Goal: Check status: Check status

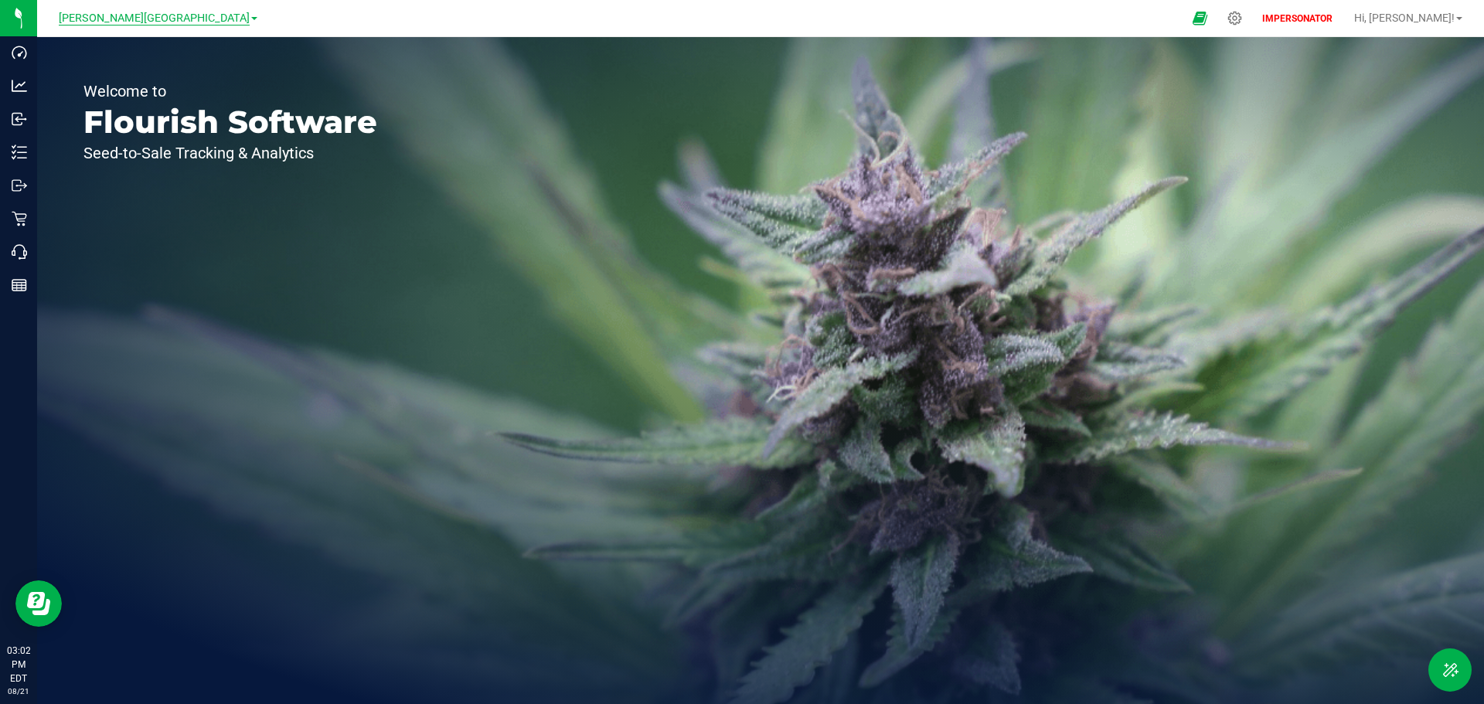
click at [152, 15] on span "[PERSON_NAME][GEOGRAPHIC_DATA]" at bounding box center [154, 19] width 191 height 14
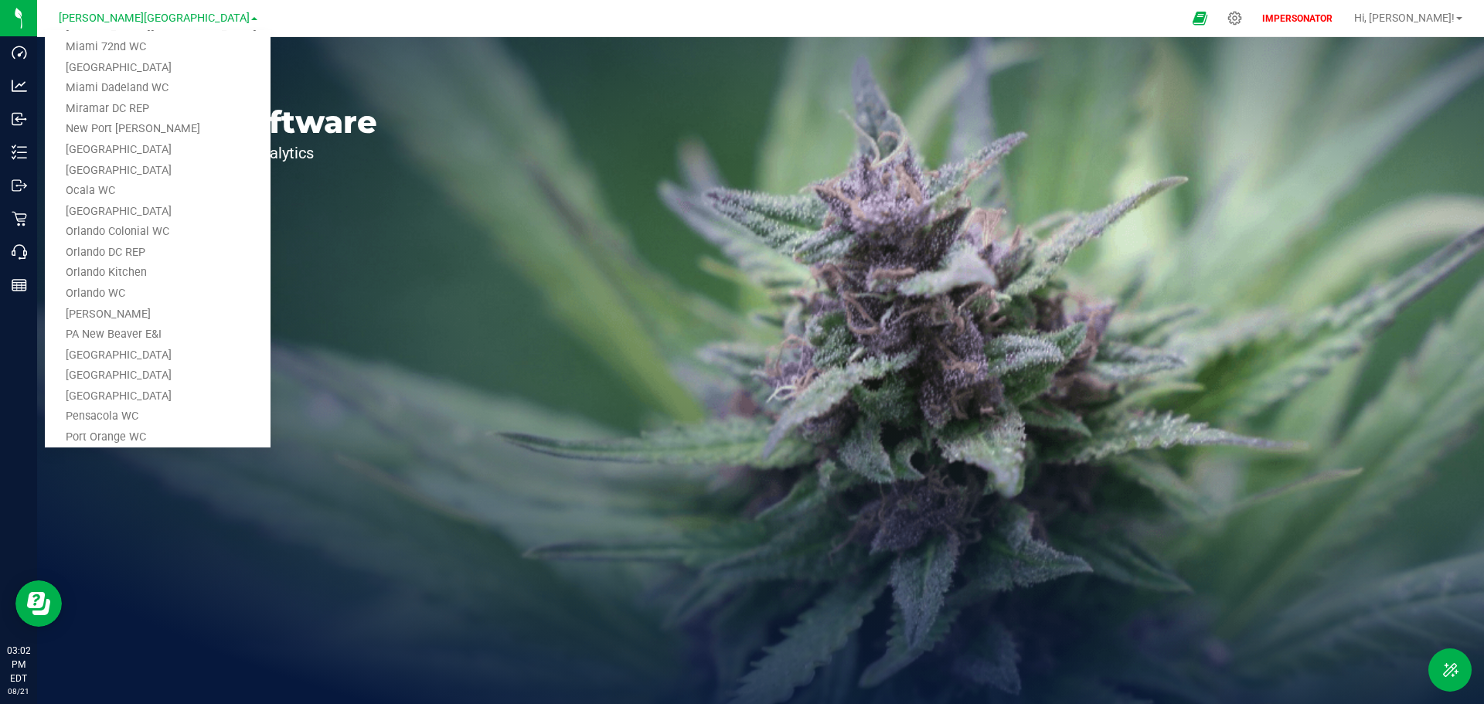
scroll to position [618, 0]
click at [105, 291] on link "[GEOGRAPHIC_DATA]" at bounding box center [158, 298] width 226 height 21
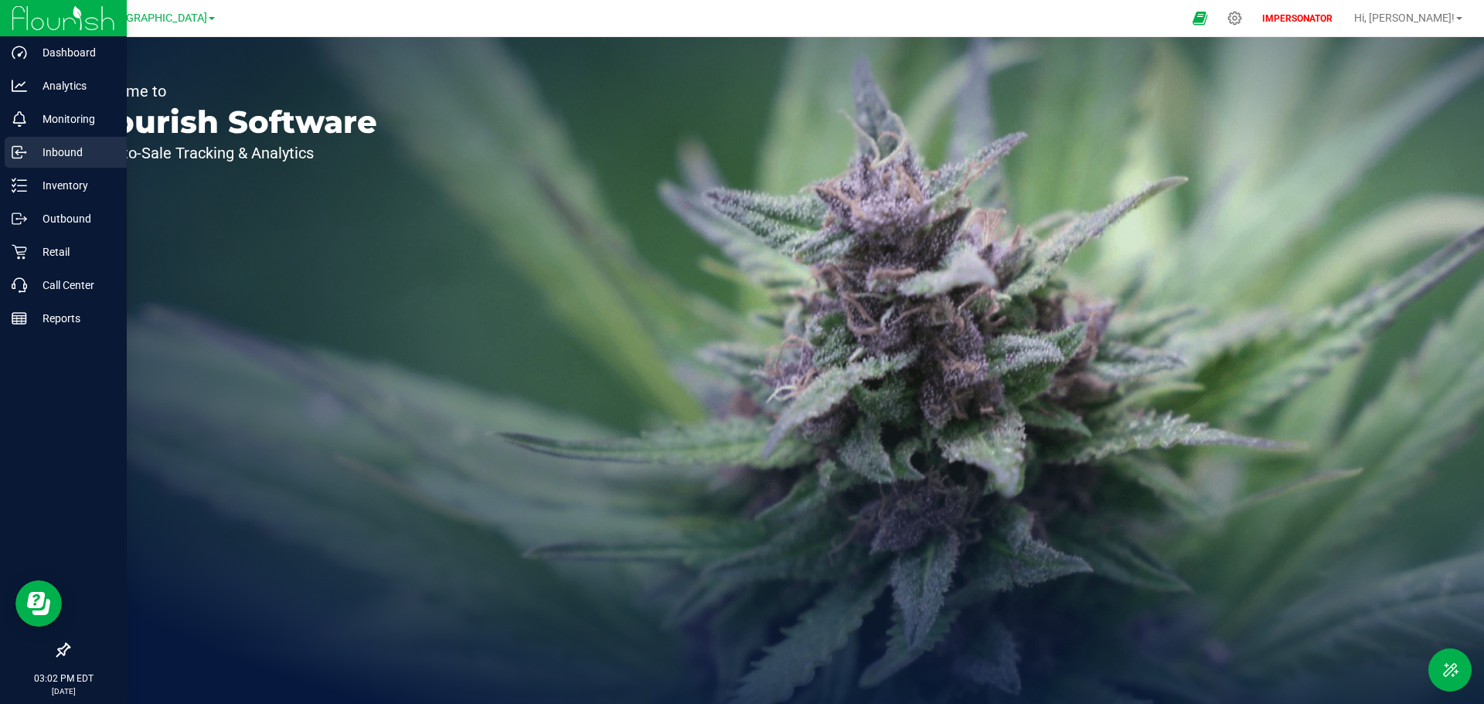
click at [34, 158] on p "Inbound" at bounding box center [73, 152] width 93 height 19
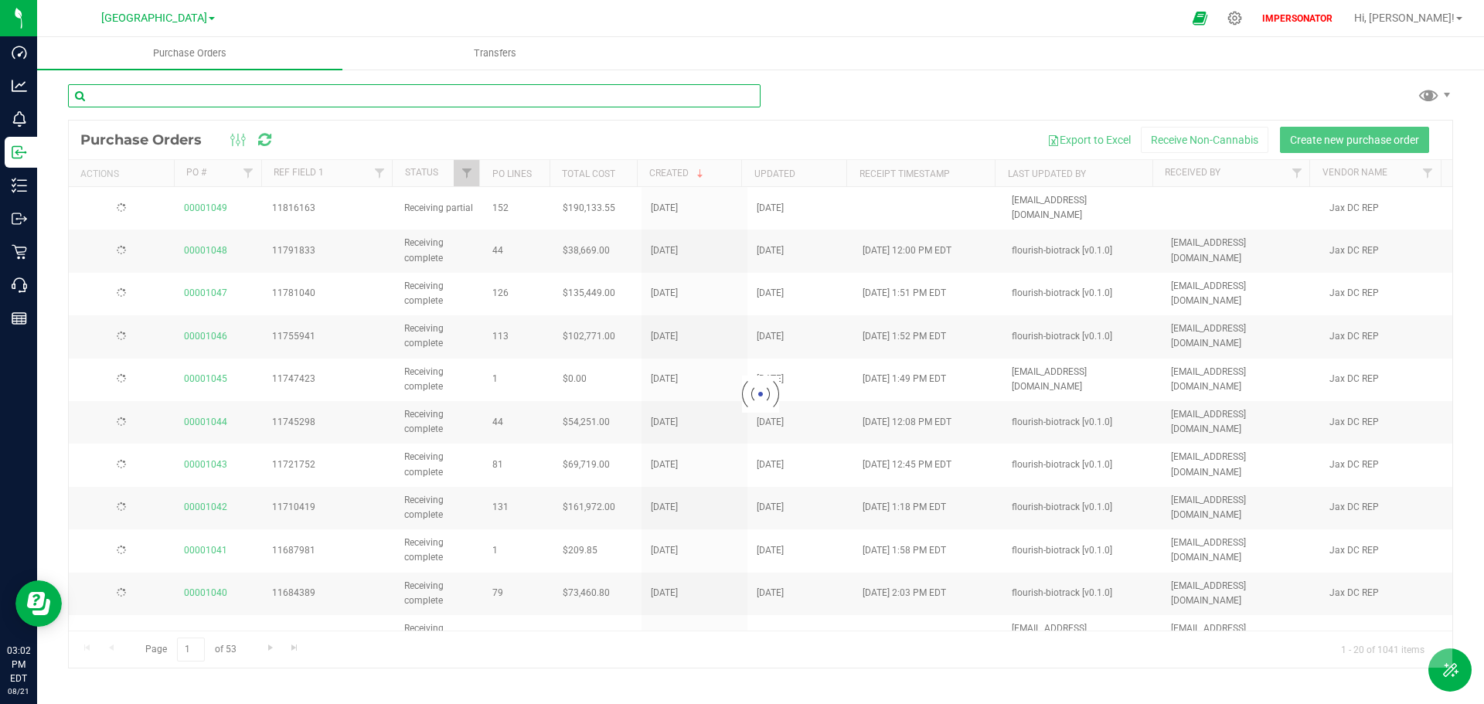
click at [159, 101] on input "text" at bounding box center [414, 95] width 693 height 23
paste input "00001049"
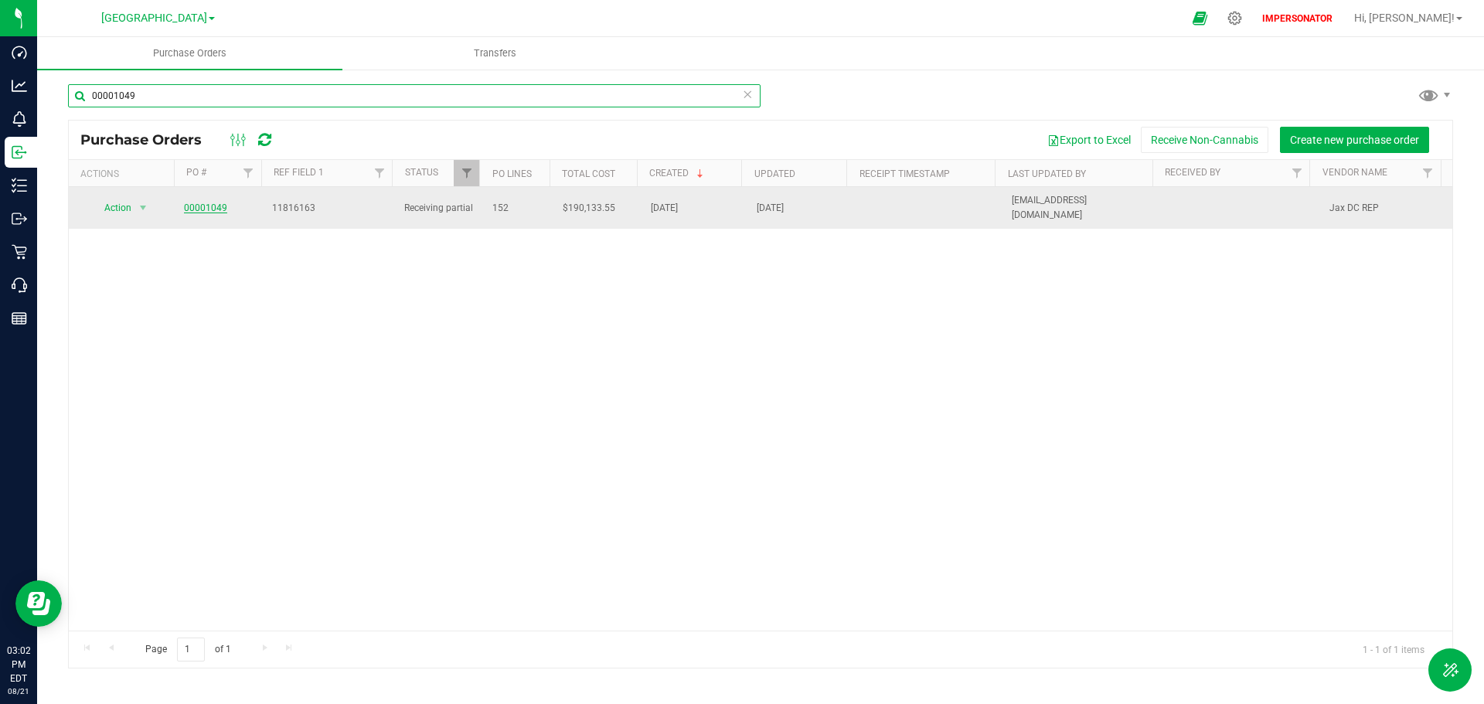
type input "00001049"
click at [199, 204] on link "00001049" at bounding box center [205, 208] width 43 height 11
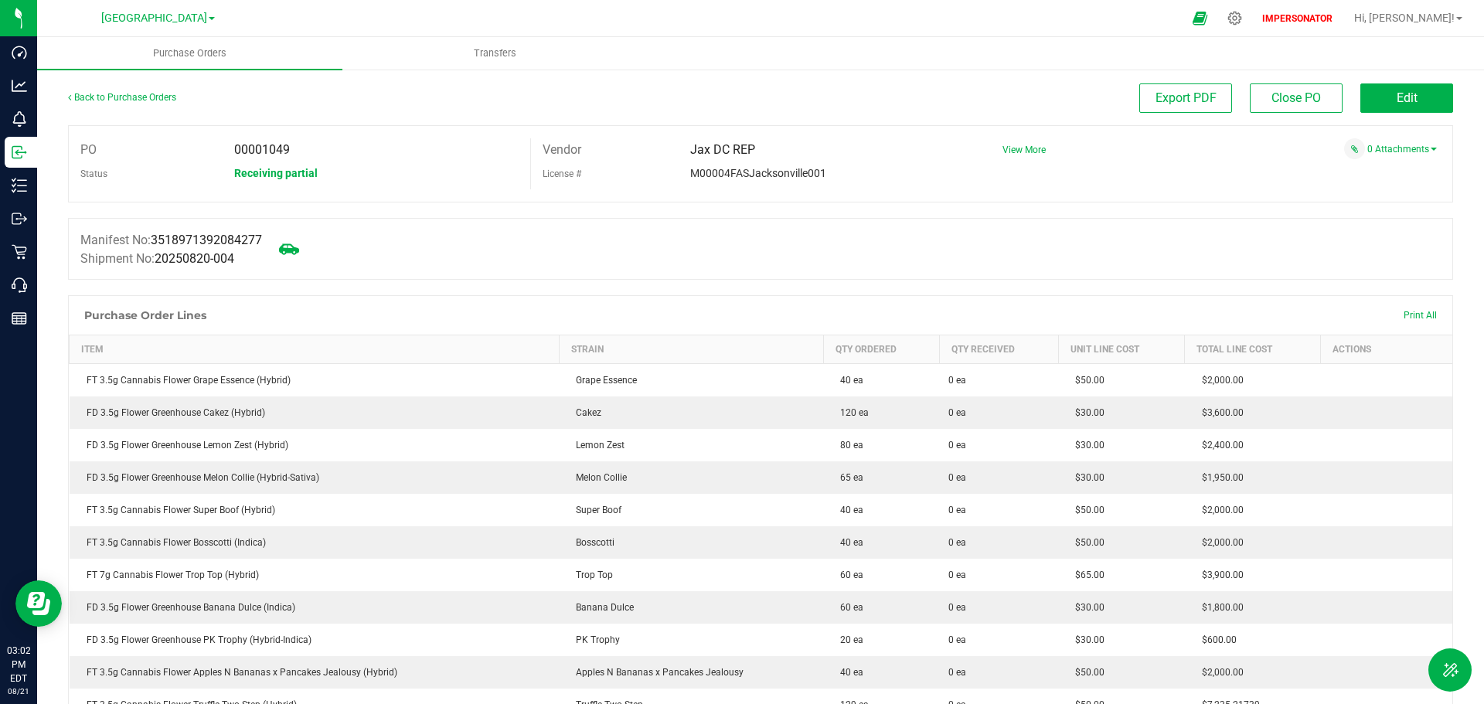
click at [299, 250] on icon at bounding box center [289, 249] width 20 height 11
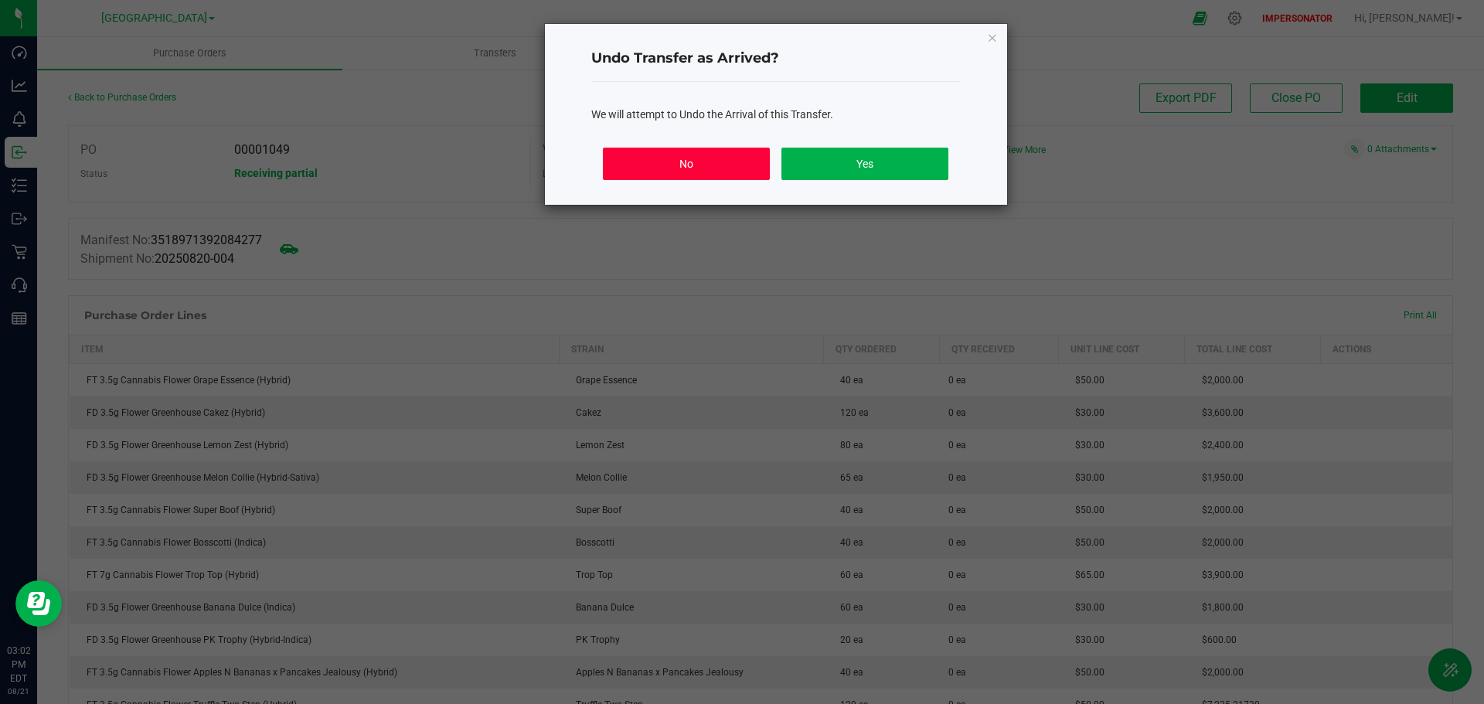
click at [710, 171] on button "No" at bounding box center [686, 164] width 166 height 32
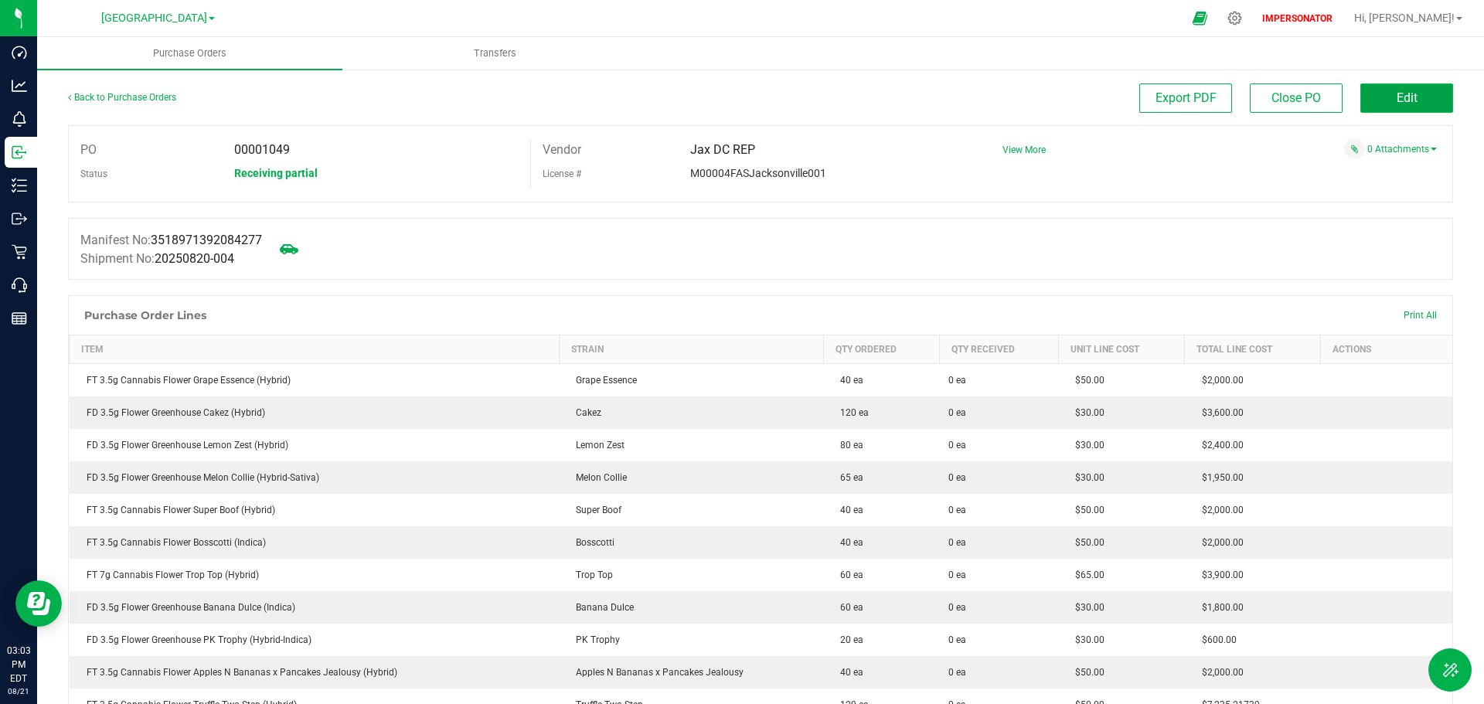
click at [1412, 97] on button "Edit" at bounding box center [1407, 97] width 93 height 29
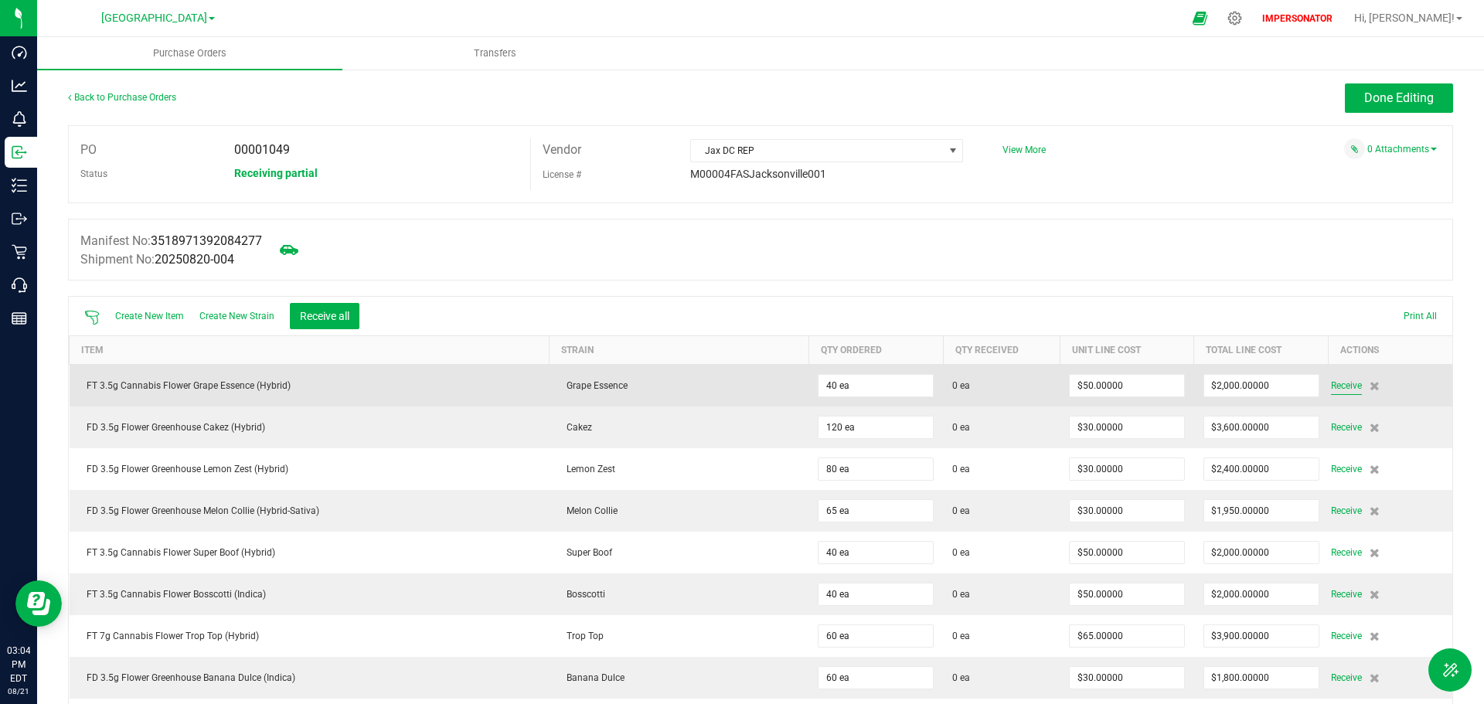
click at [1334, 383] on span "Receive" at bounding box center [1346, 386] width 31 height 19
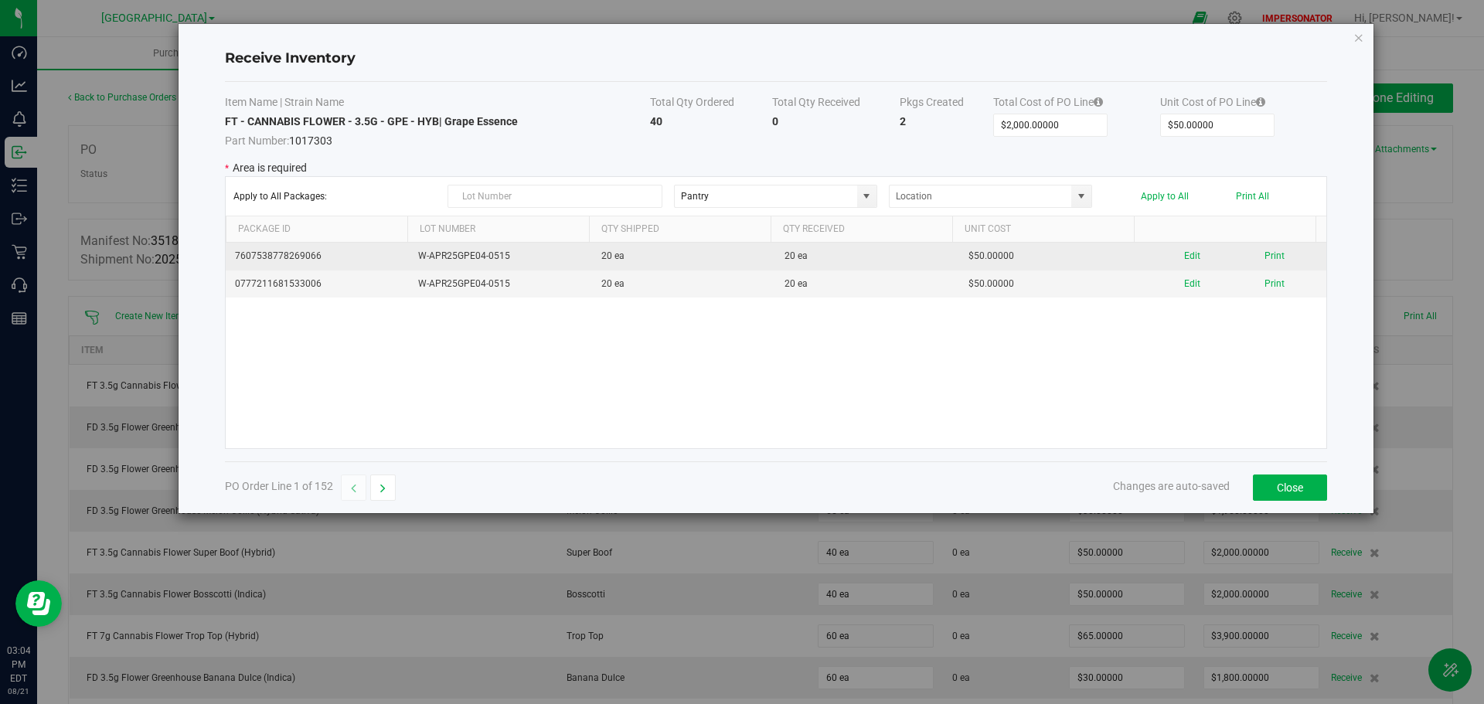
click at [680, 261] on td "20 ea" at bounding box center [683, 257] width 183 height 28
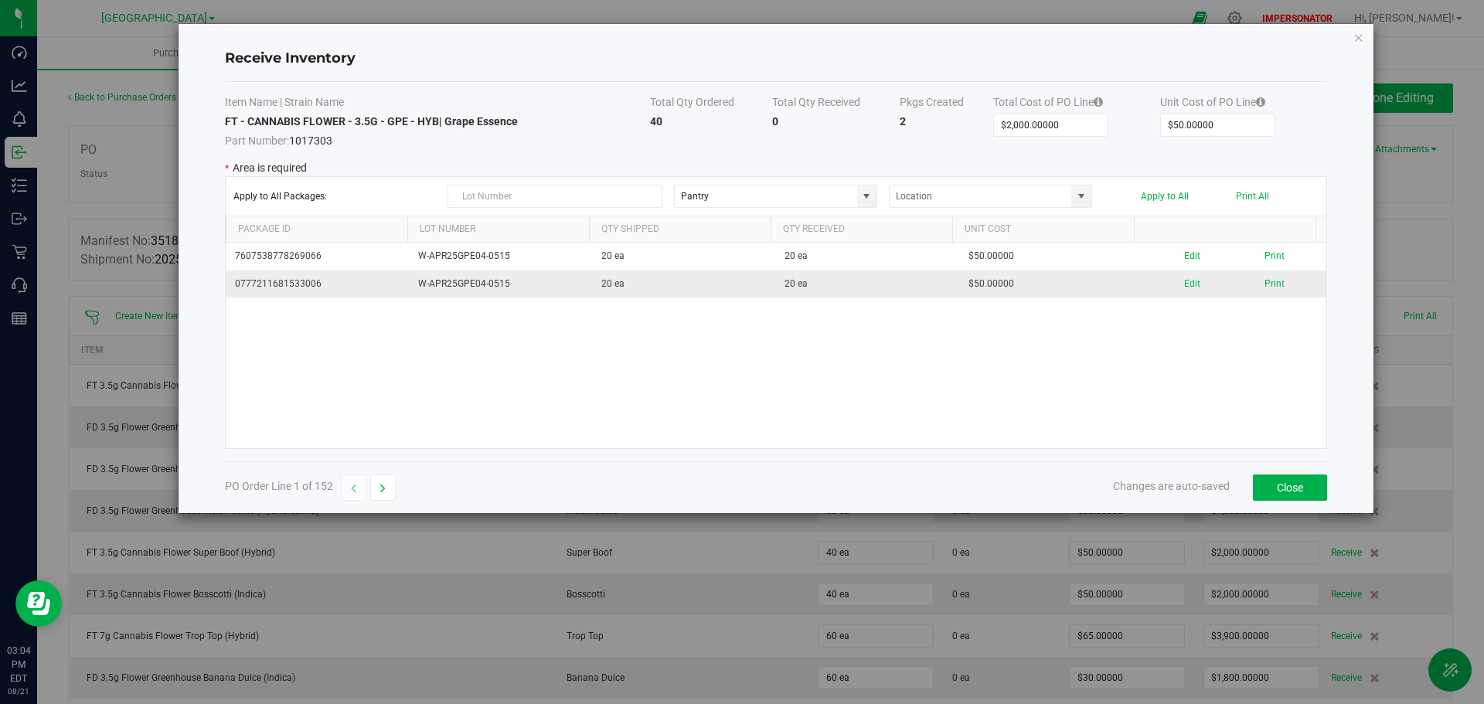
click at [677, 287] on td "20 ea" at bounding box center [683, 284] width 183 height 27
click at [1290, 498] on button "Close" at bounding box center [1290, 488] width 74 height 26
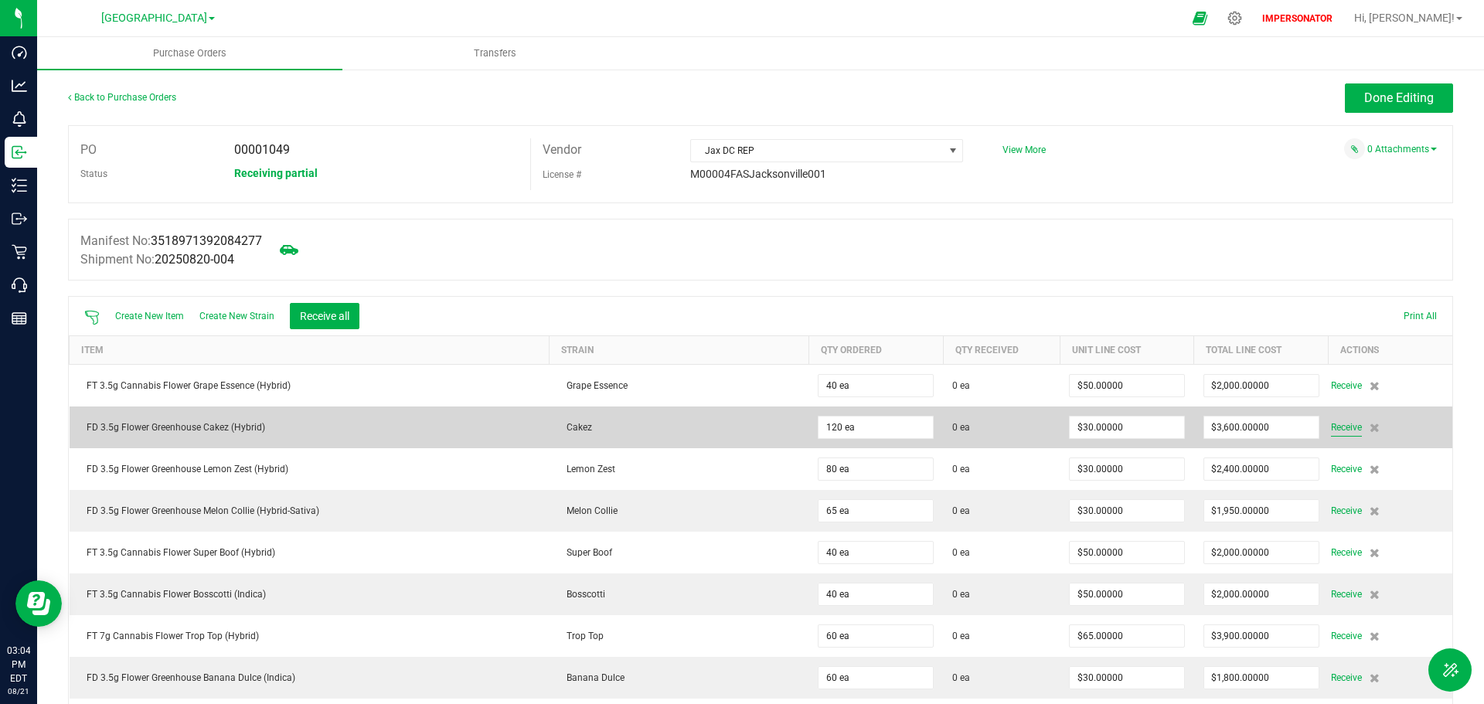
click at [1331, 427] on span "Receive" at bounding box center [1346, 427] width 31 height 19
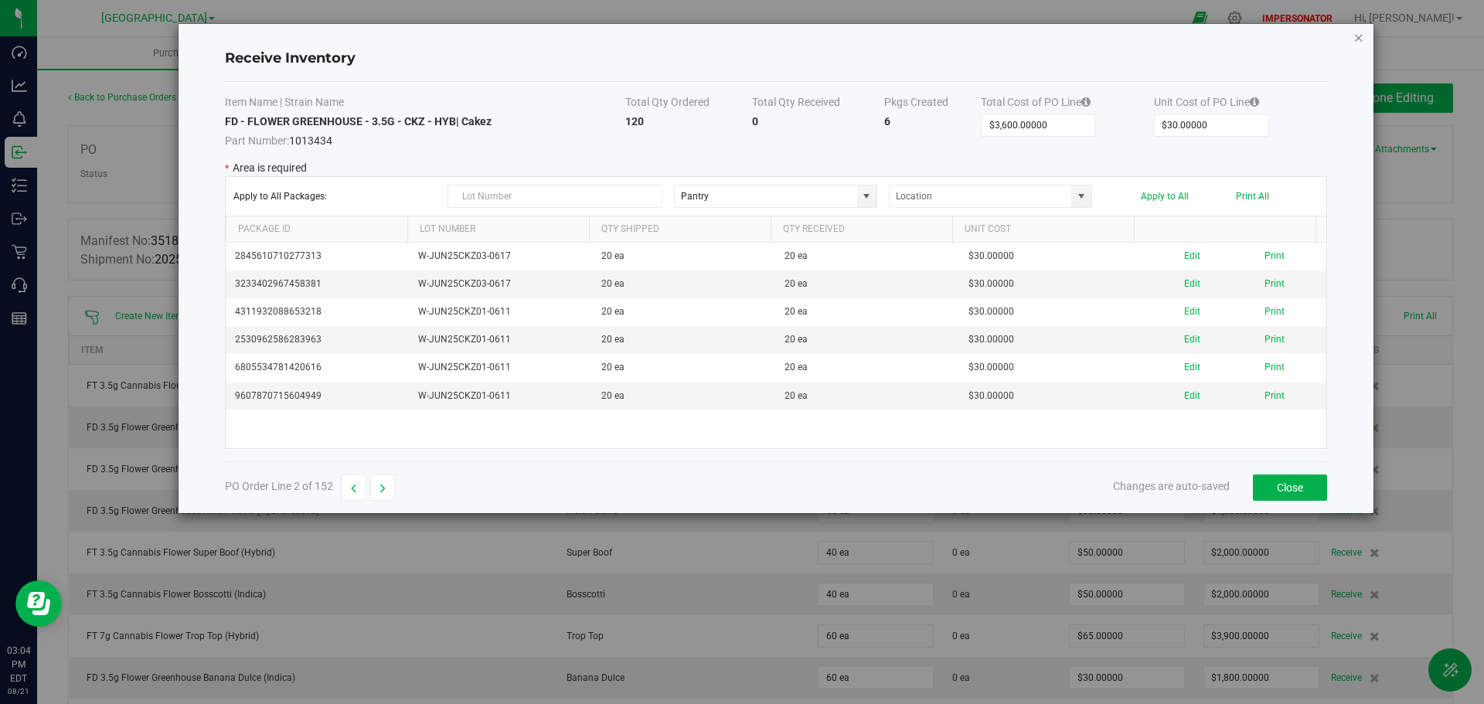
click at [1355, 36] on icon "Close modal" at bounding box center [1359, 37] width 11 height 19
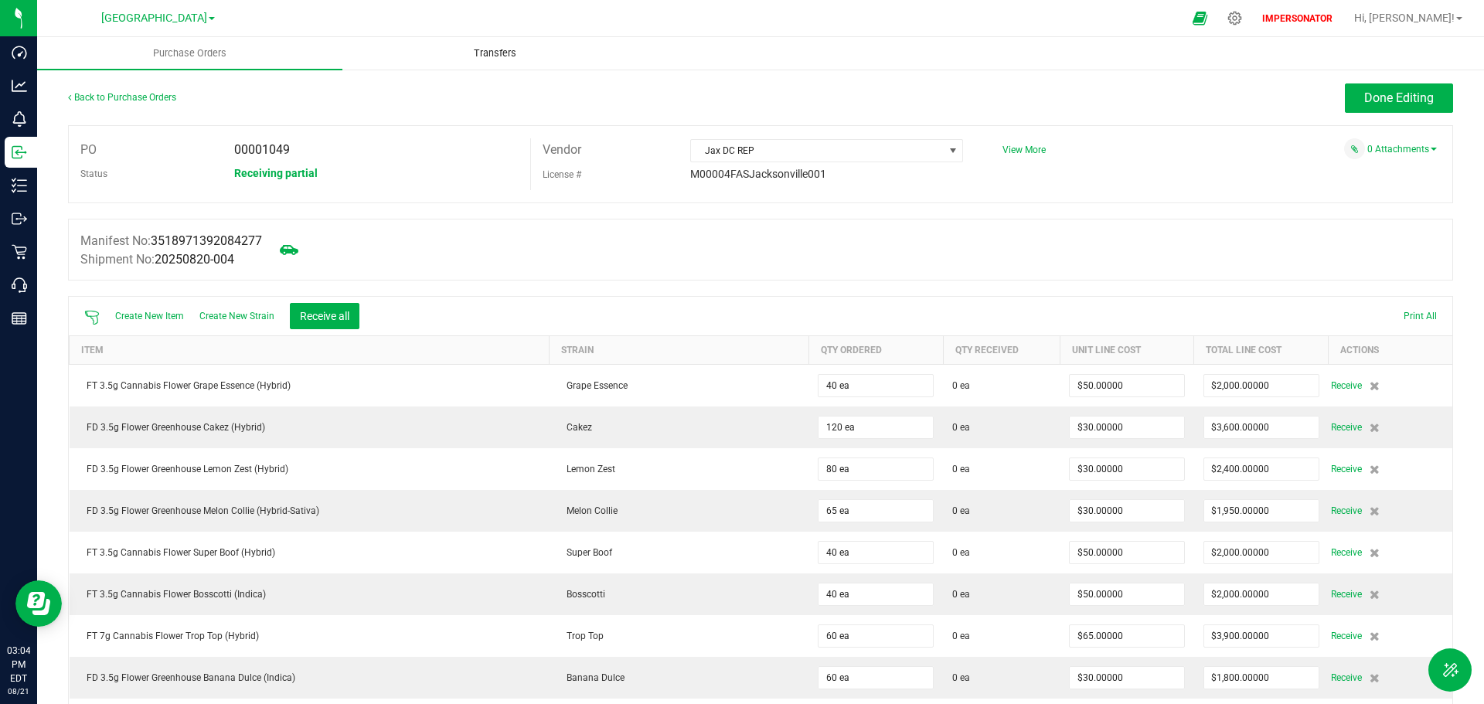
click at [509, 50] on span "Transfers" at bounding box center [495, 53] width 84 height 14
drag, startPoint x: 267, startPoint y: 237, endPoint x: 160, endPoint y: 240, distance: 106.7
click at [160, 240] on span "3518971392084277" at bounding box center [206, 240] width 111 height 15
copy span "3518971392084277"
click at [495, 53] on span "Transfers" at bounding box center [495, 53] width 84 height 14
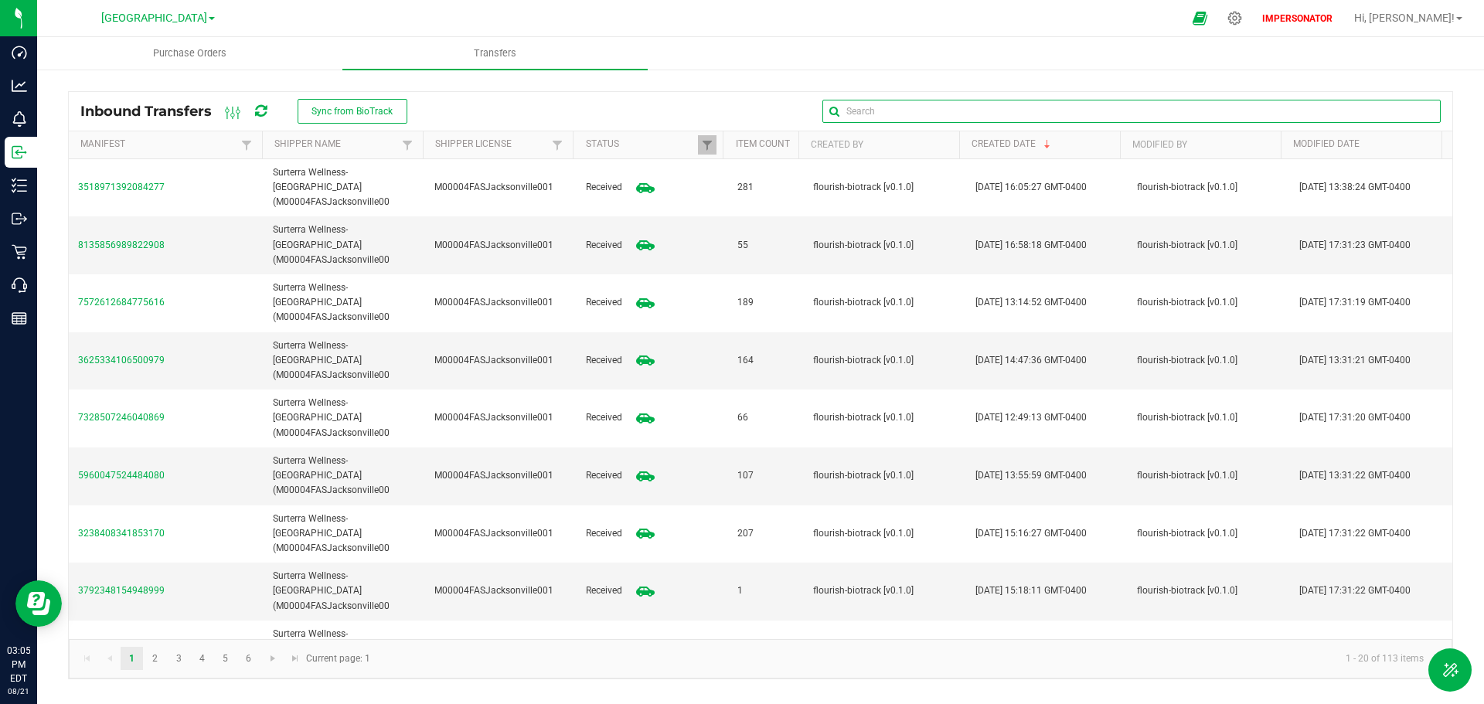
click at [1393, 114] on input "text" at bounding box center [1132, 111] width 618 height 23
paste input "3518971392084277"
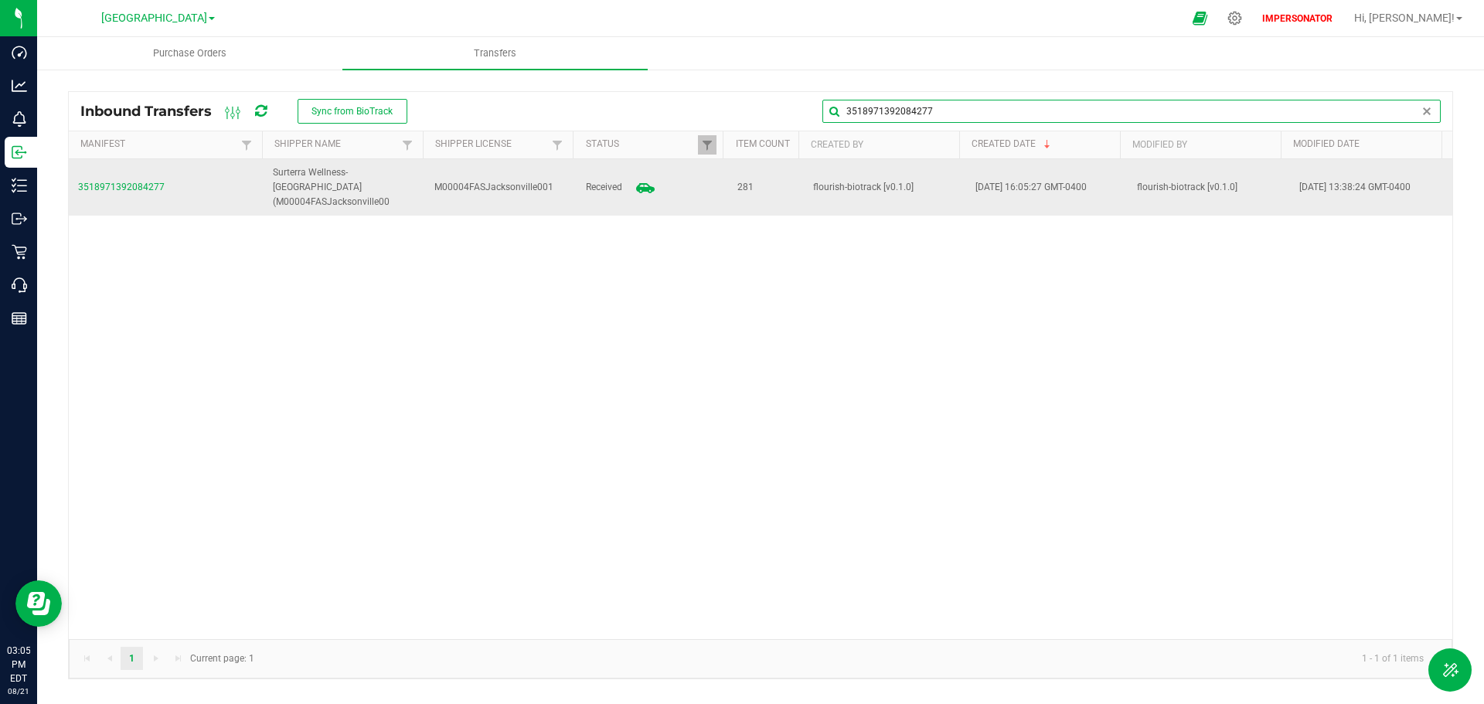
type input "3518971392084277"
drag, startPoint x: 554, startPoint y: 178, endPoint x: 416, endPoint y: 191, distance: 139.0
click at [416, 191] on tr "3518971392084277 Surterra Wellness-[GEOGRAPHIC_DATA] (M00004FASJacksonville00 M…" at bounding box center [761, 187] width 1384 height 57
click at [546, 182] on span "M00004FASJacksonville001" at bounding box center [493, 187] width 119 height 11
click at [143, 182] on span "3518971392084277" at bounding box center [166, 187] width 176 height 15
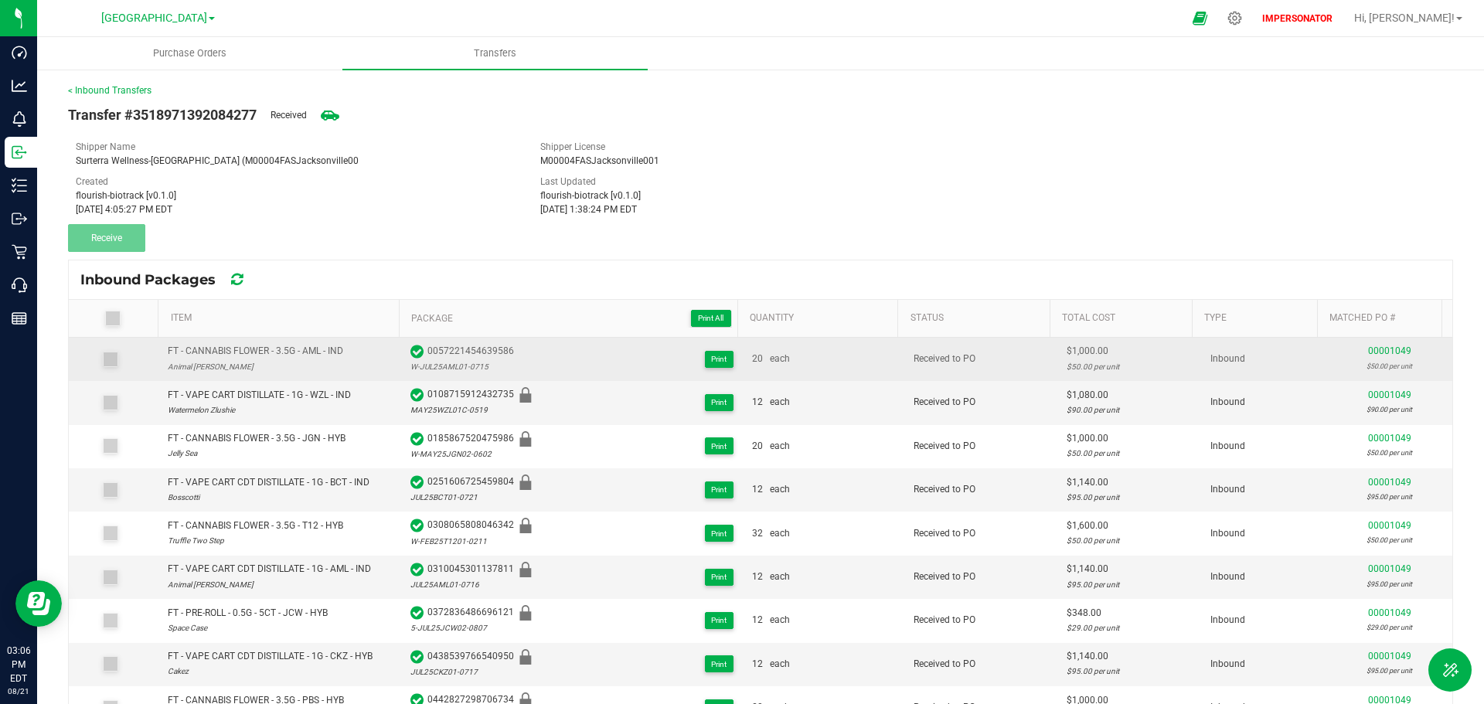
drag, startPoint x: 512, startPoint y: 347, endPoint x: 418, endPoint y: 353, distance: 93.7
click at [418, 353] on div "0057221454639586 W-JUL25AML01-0715 Print" at bounding box center [572, 359] width 323 height 30
copy div "0057221454639586"
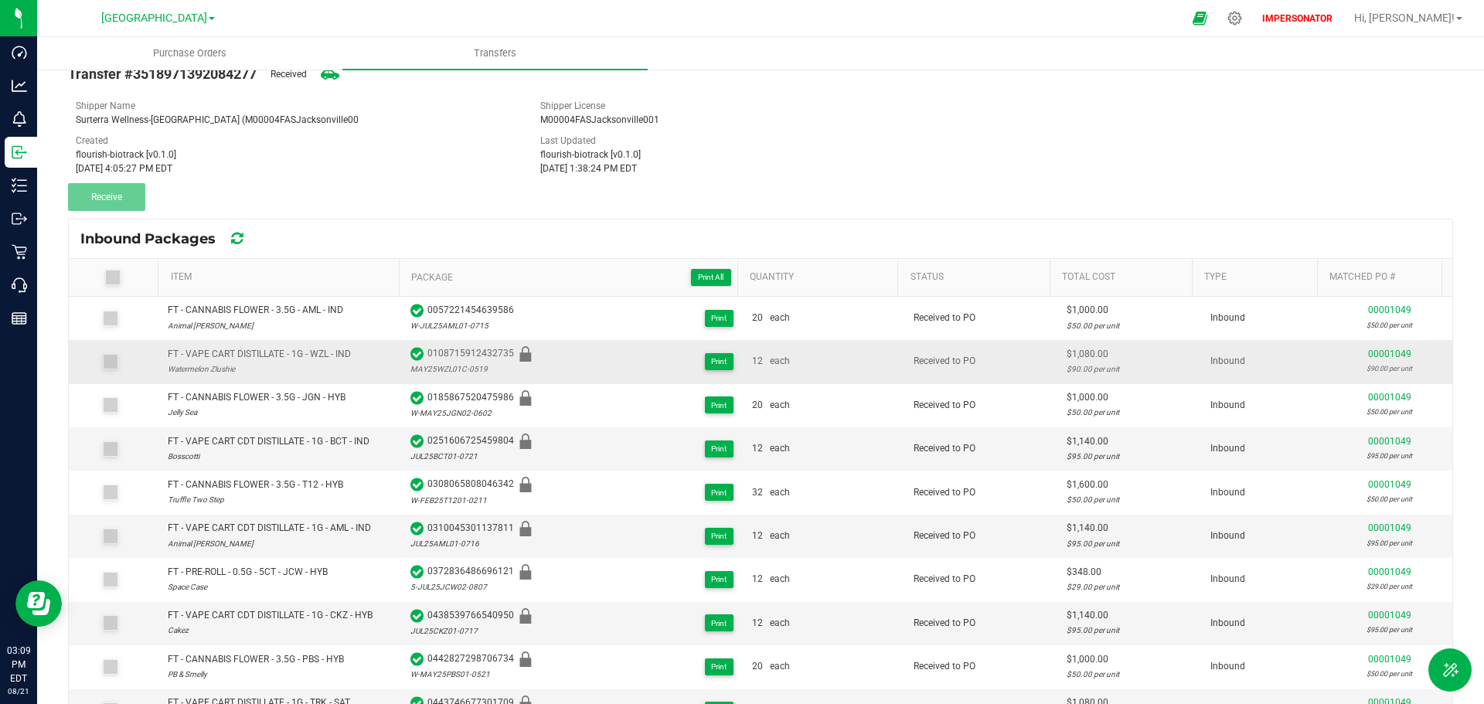
scroll to position [77, 0]
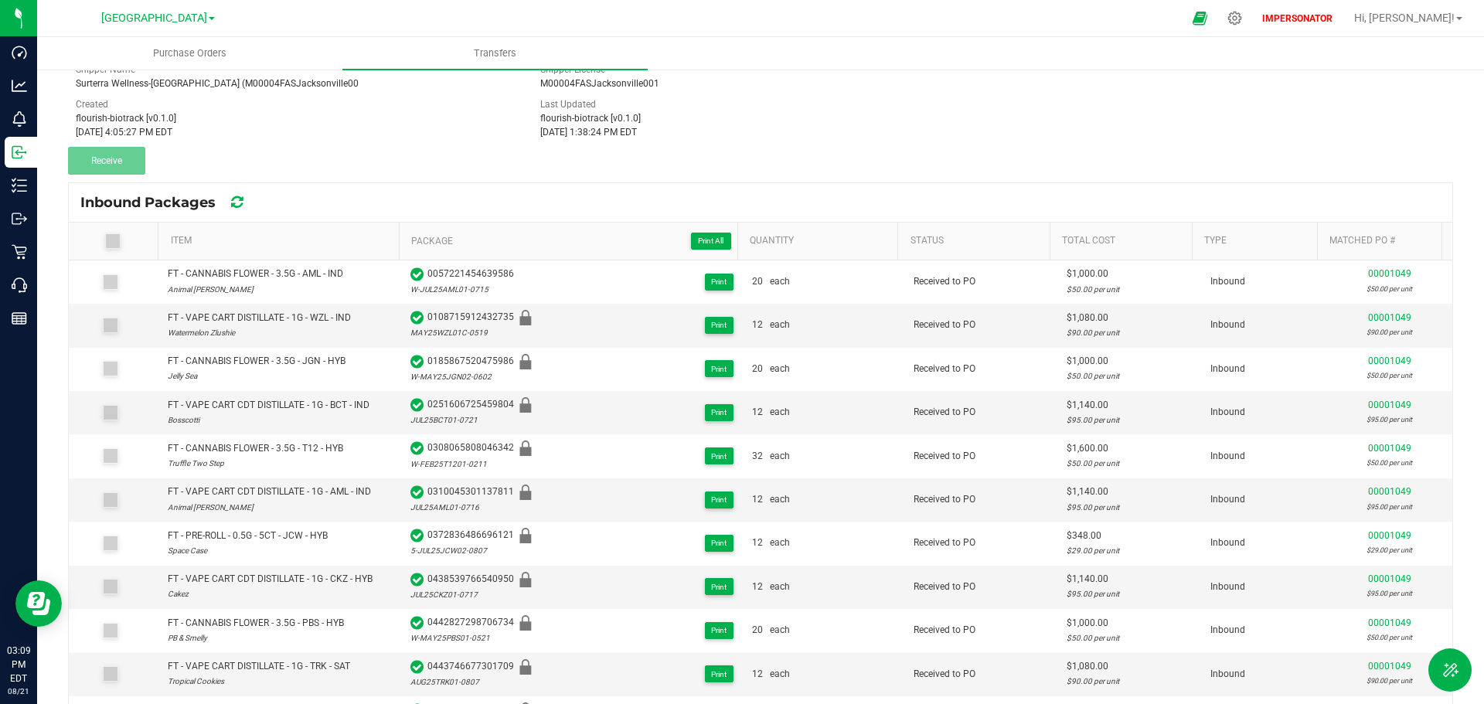
click at [240, 202] on icon at bounding box center [237, 203] width 12 height 14
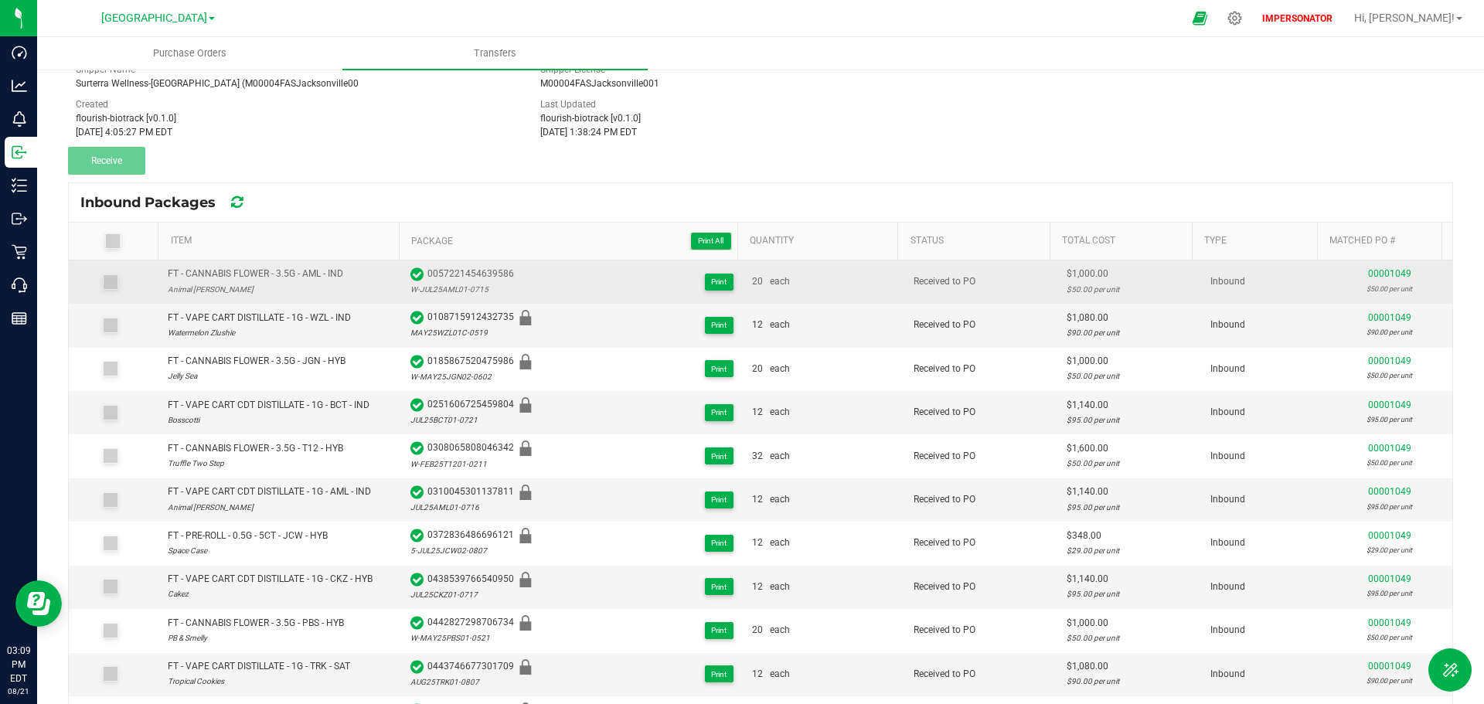
drag, startPoint x: 522, startPoint y: 270, endPoint x: 424, endPoint y: 277, distance: 97.7
click at [424, 277] on div "0057221454639586 W-JUL25AML01-0715 Print" at bounding box center [572, 282] width 323 height 30
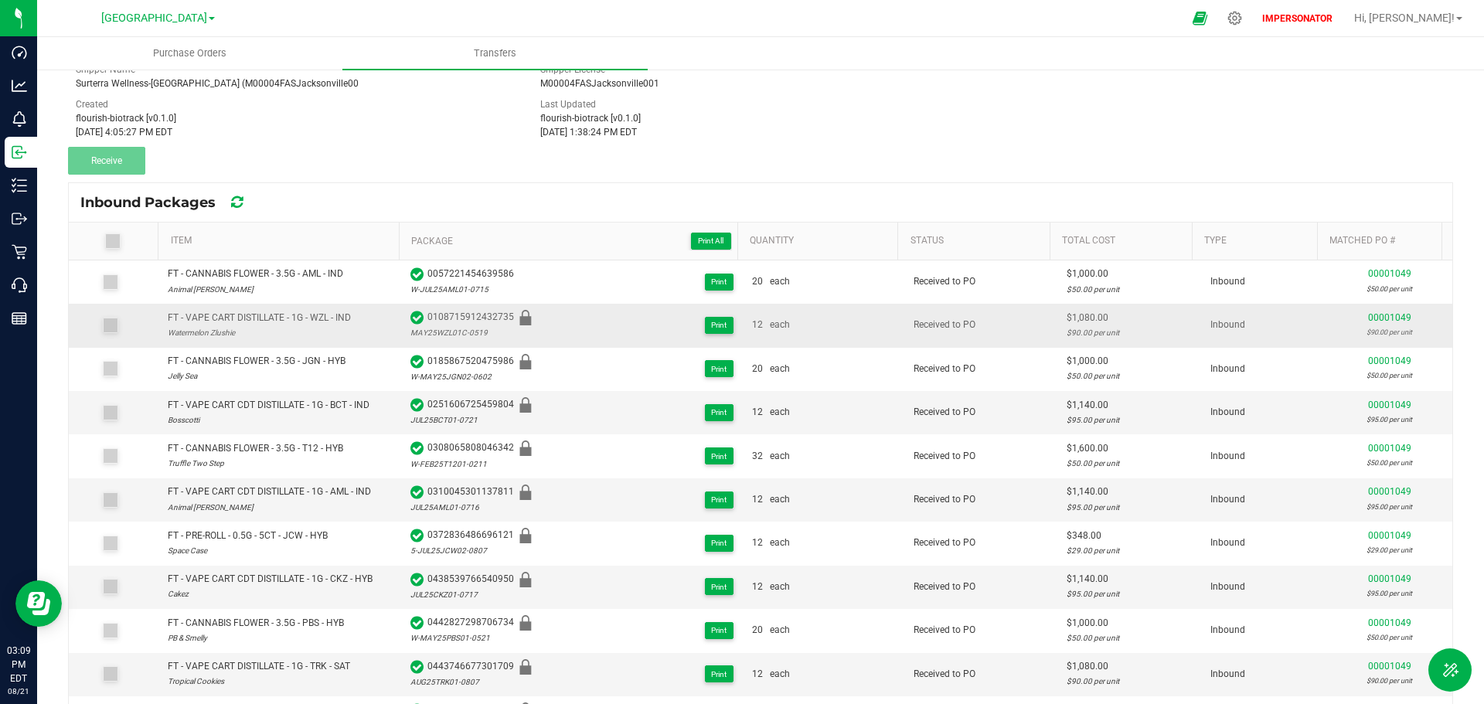
copy span "0057221454639586"
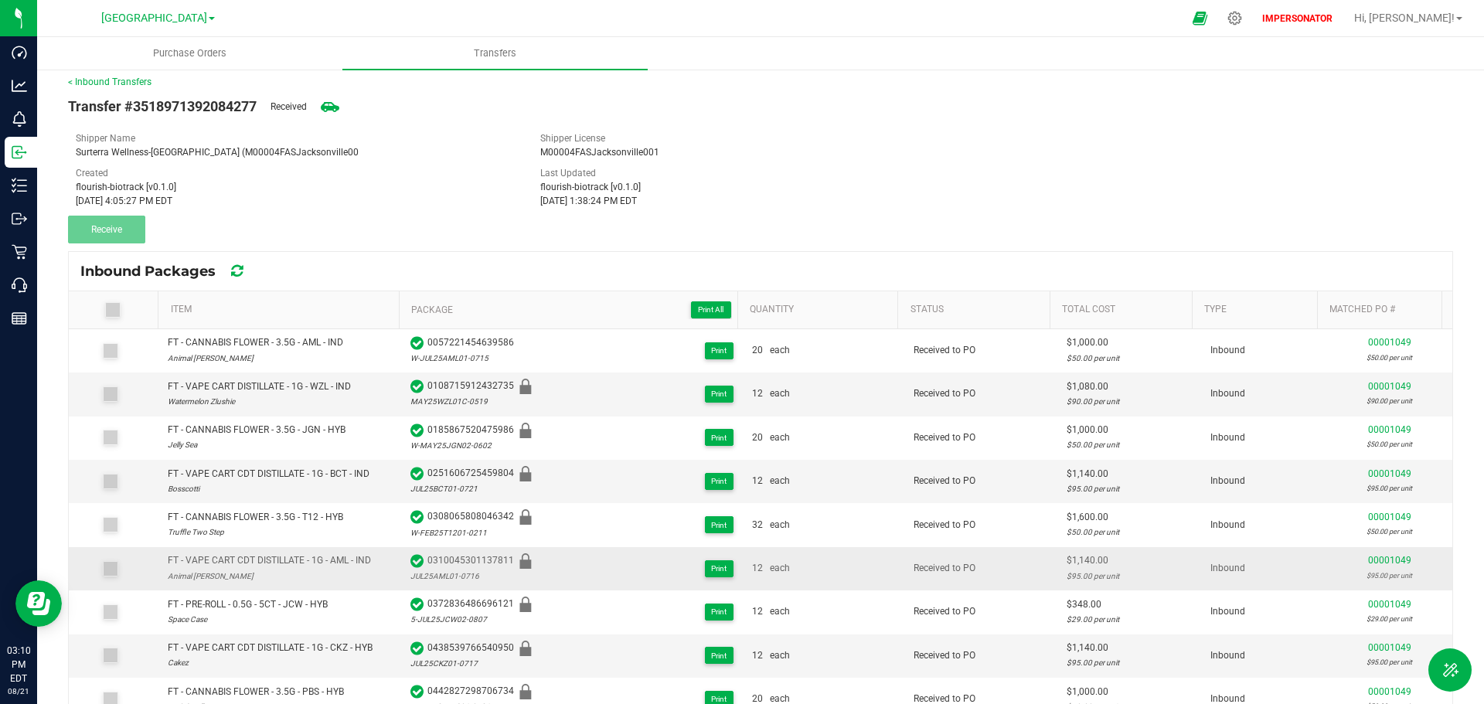
scroll to position [0, 0]
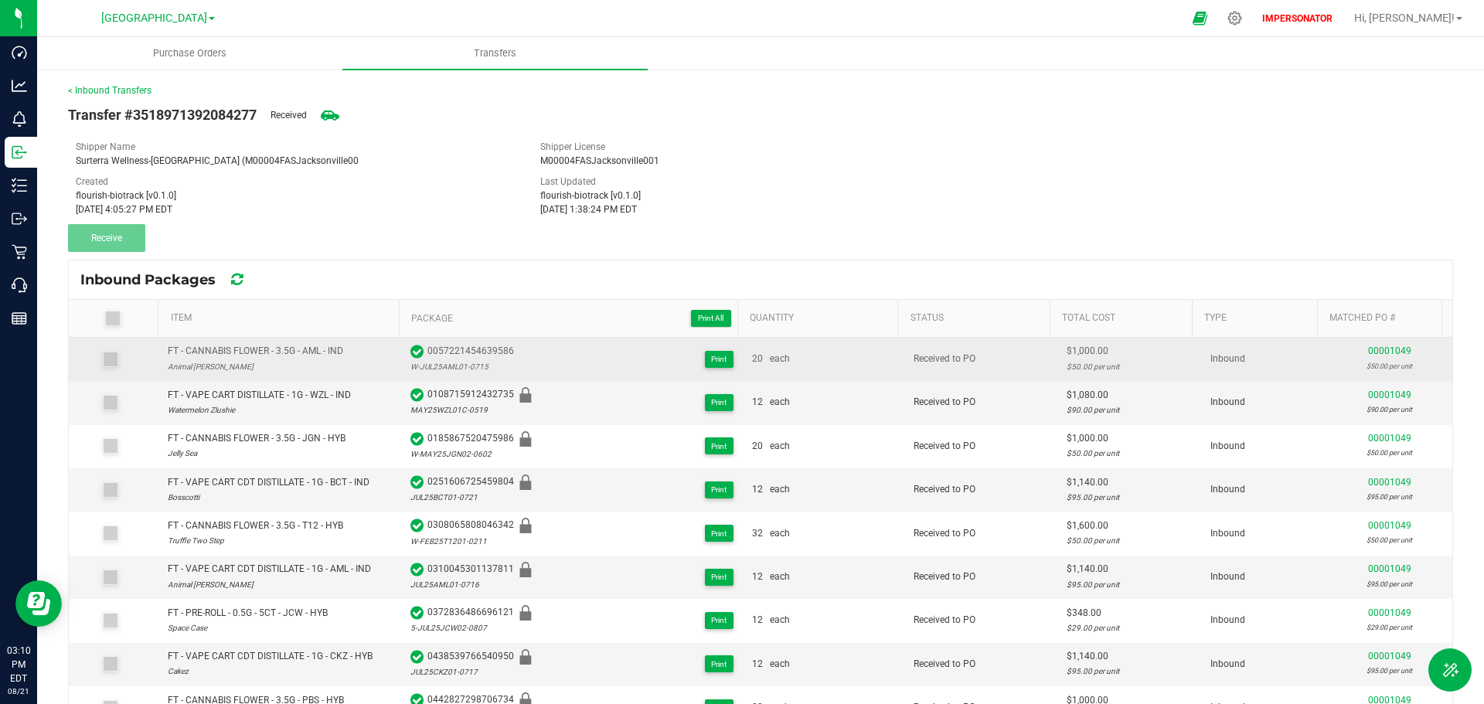
click at [1368, 347] on span "00001049" at bounding box center [1389, 351] width 43 height 11
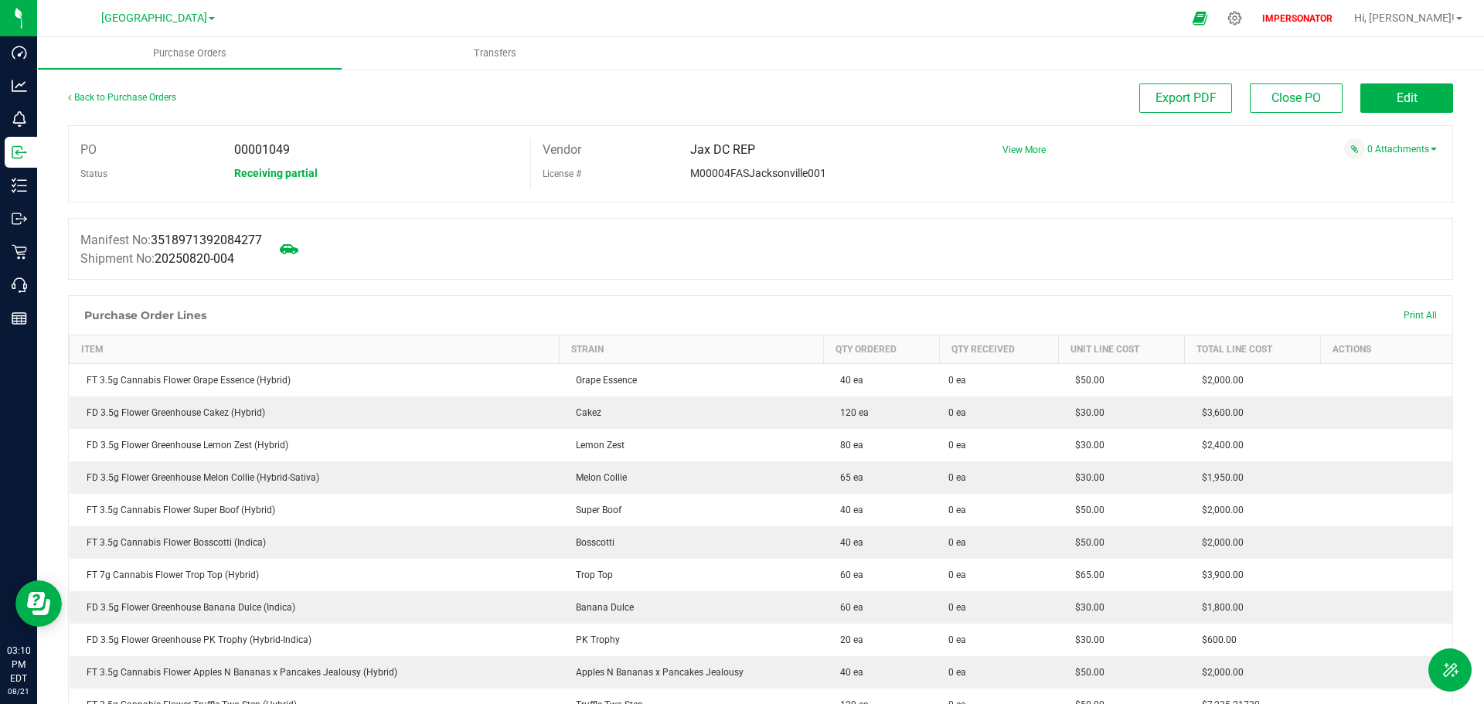
drag, startPoint x: 293, startPoint y: 145, endPoint x: 227, endPoint y: 150, distance: 66.6
click at [227, 150] on div "00001049" at bounding box center [377, 149] width 308 height 23
copy span "00001049"
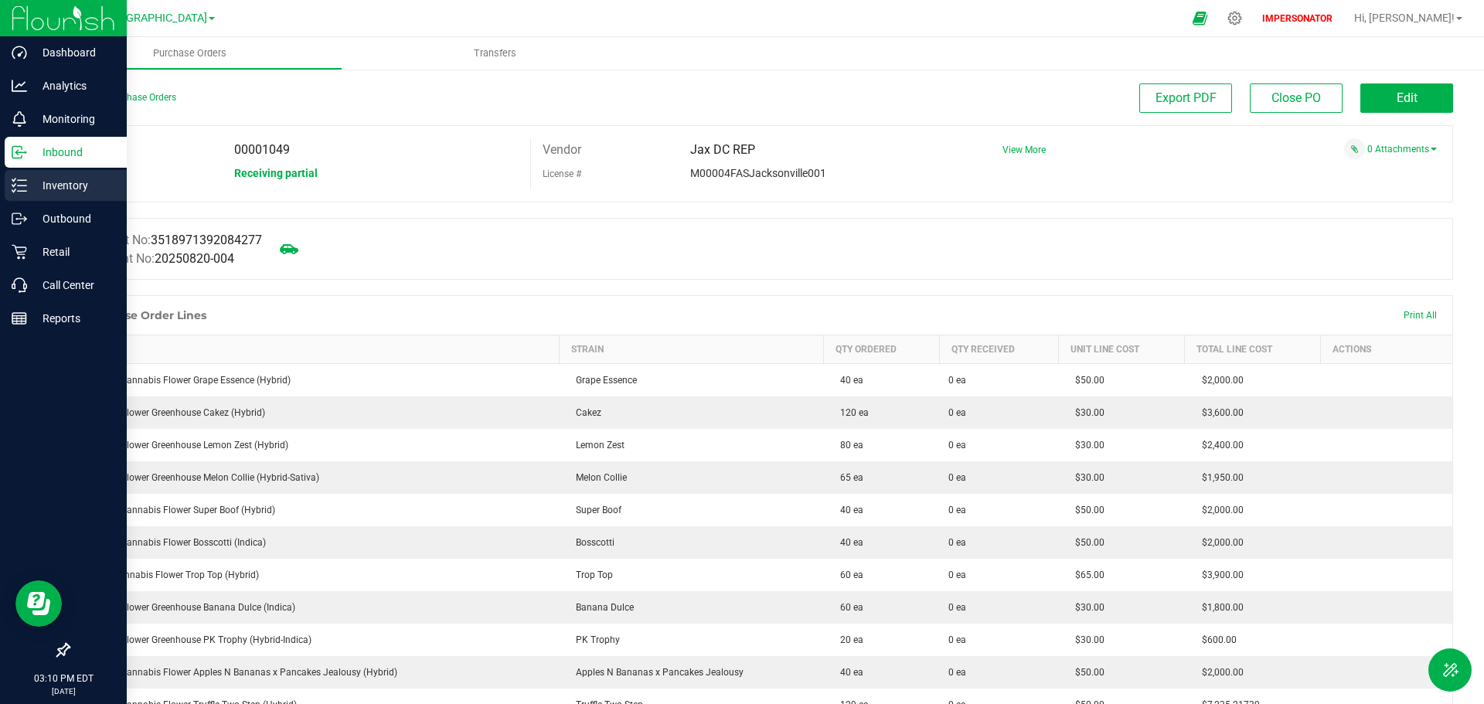
click at [31, 185] on p "Inventory" at bounding box center [73, 185] width 93 height 19
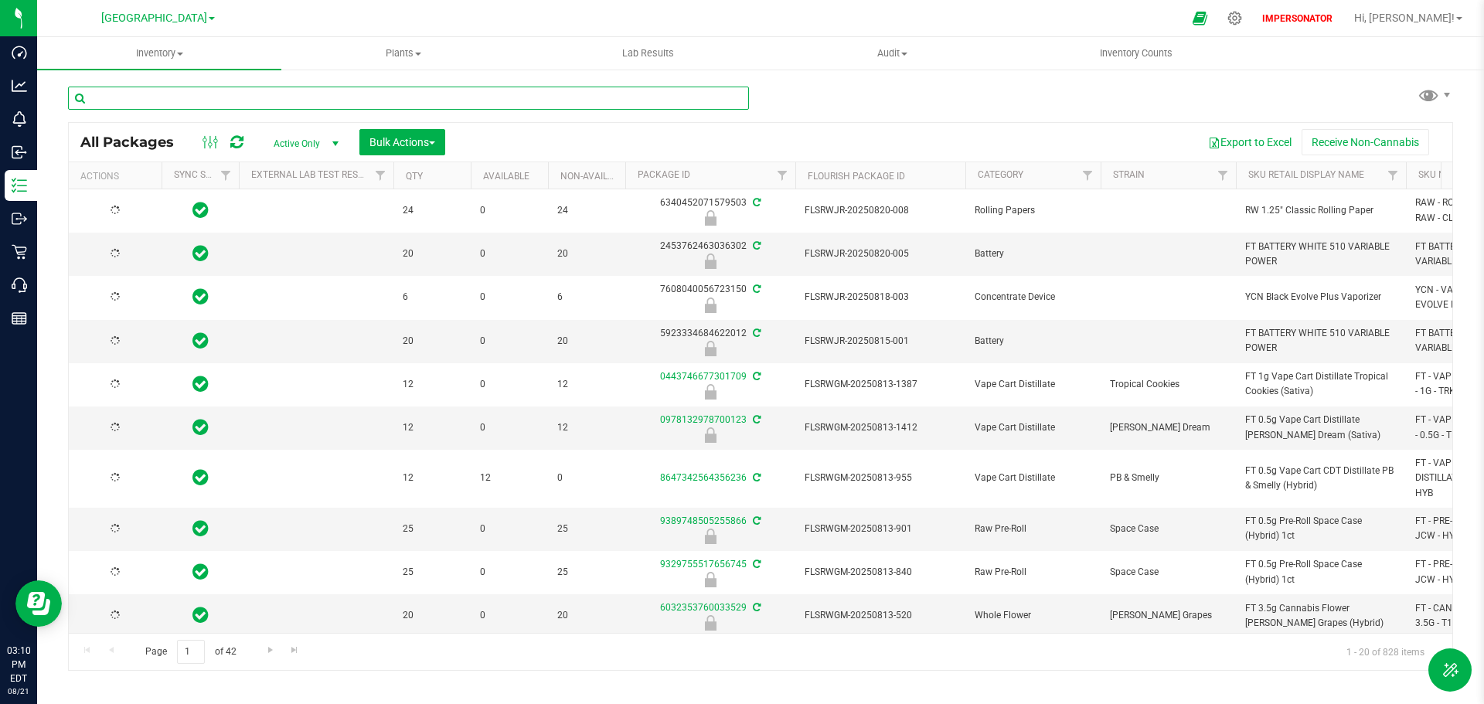
click at [196, 100] on input "text" at bounding box center [408, 98] width 681 height 23
paste input "00001049"
type input "00001049"
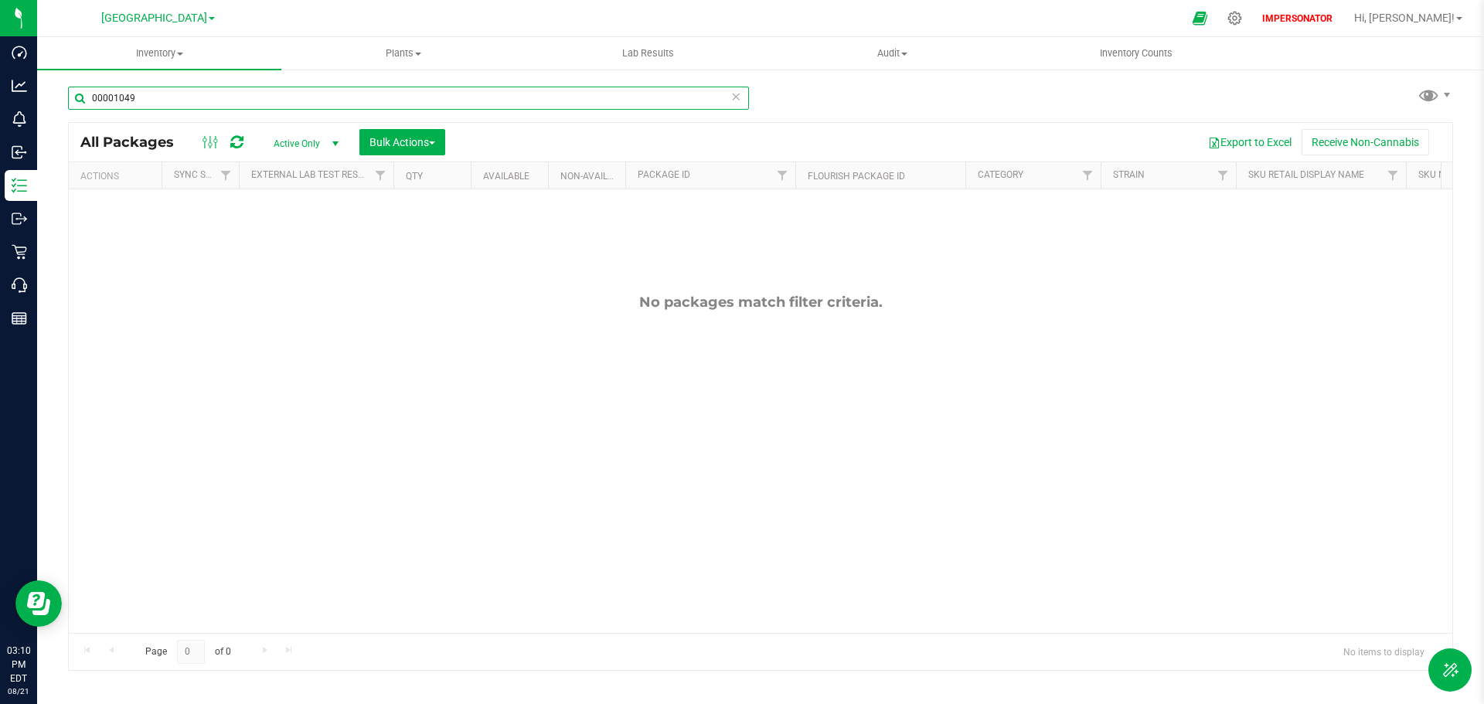
drag, startPoint x: 191, startPoint y: 100, endPoint x: 53, endPoint y: 100, distance: 137.6
click at [53, 100] on div "00001049 All Packages Active Only Active Only Lab Samples Locked All External I…" at bounding box center [760, 304] width 1447 height 472
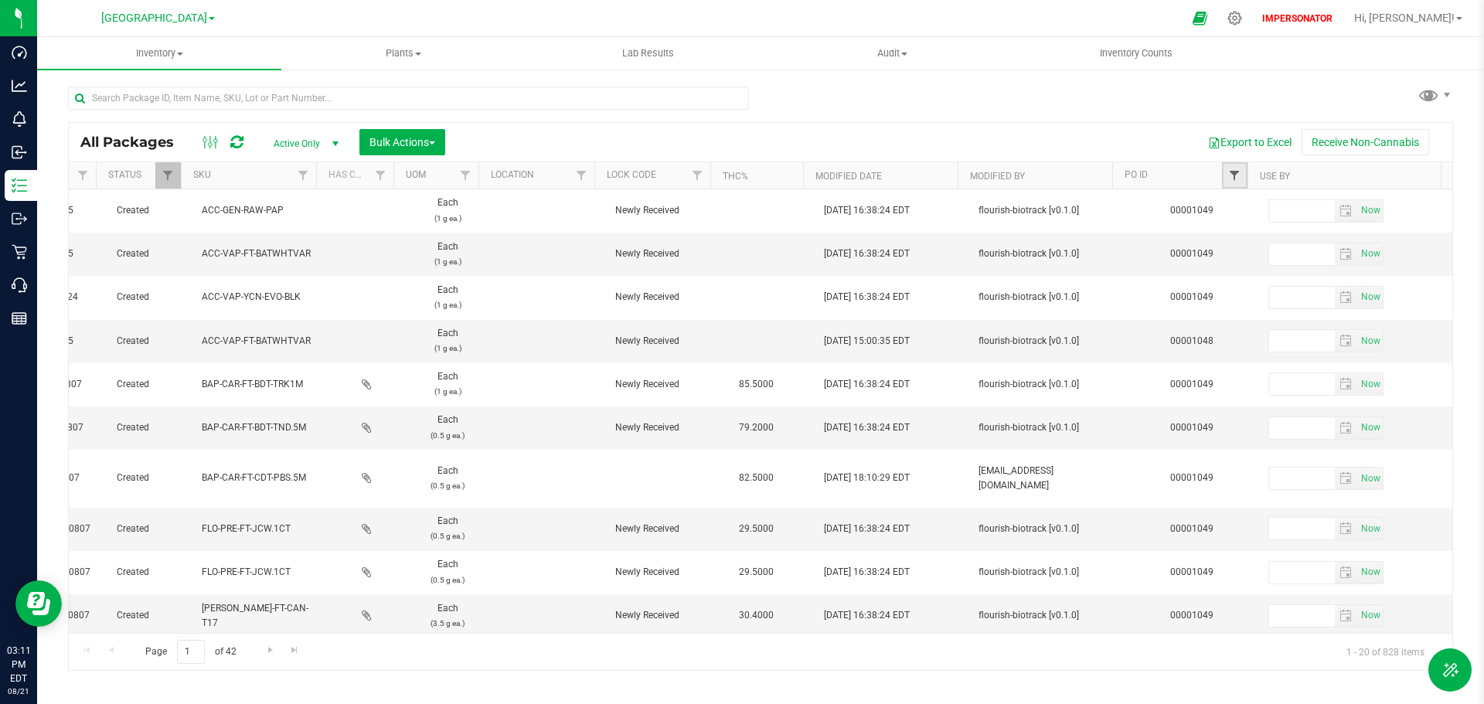
click at [1237, 177] on span "Filter" at bounding box center [1234, 175] width 12 height 12
click at [1248, 210] on input "text" at bounding box center [1311, 209] width 159 height 23
paste input "00001049"
type input "00001049"
click at [1281, 251] on button "Filter" at bounding box center [1269, 250] width 74 height 34
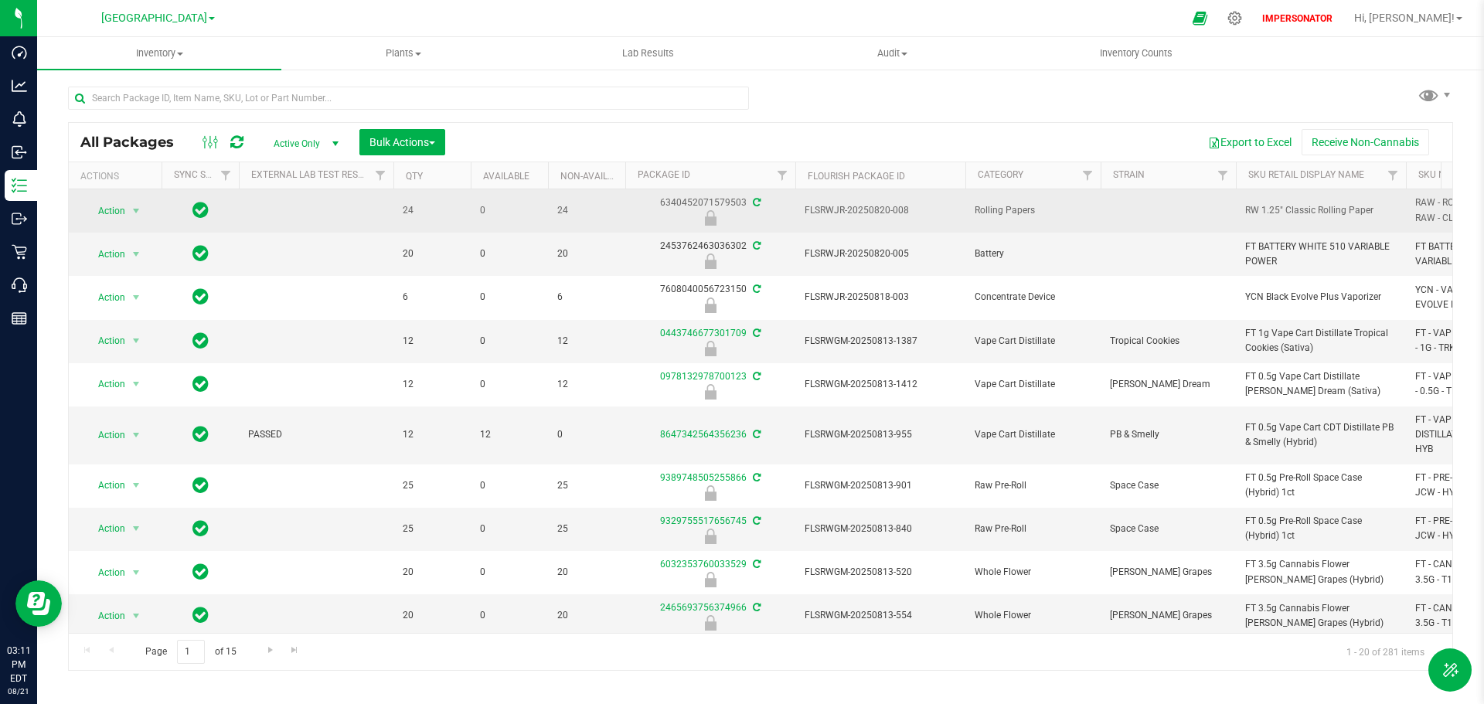
click at [757, 200] on icon at bounding box center [757, 202] width 8 height 9
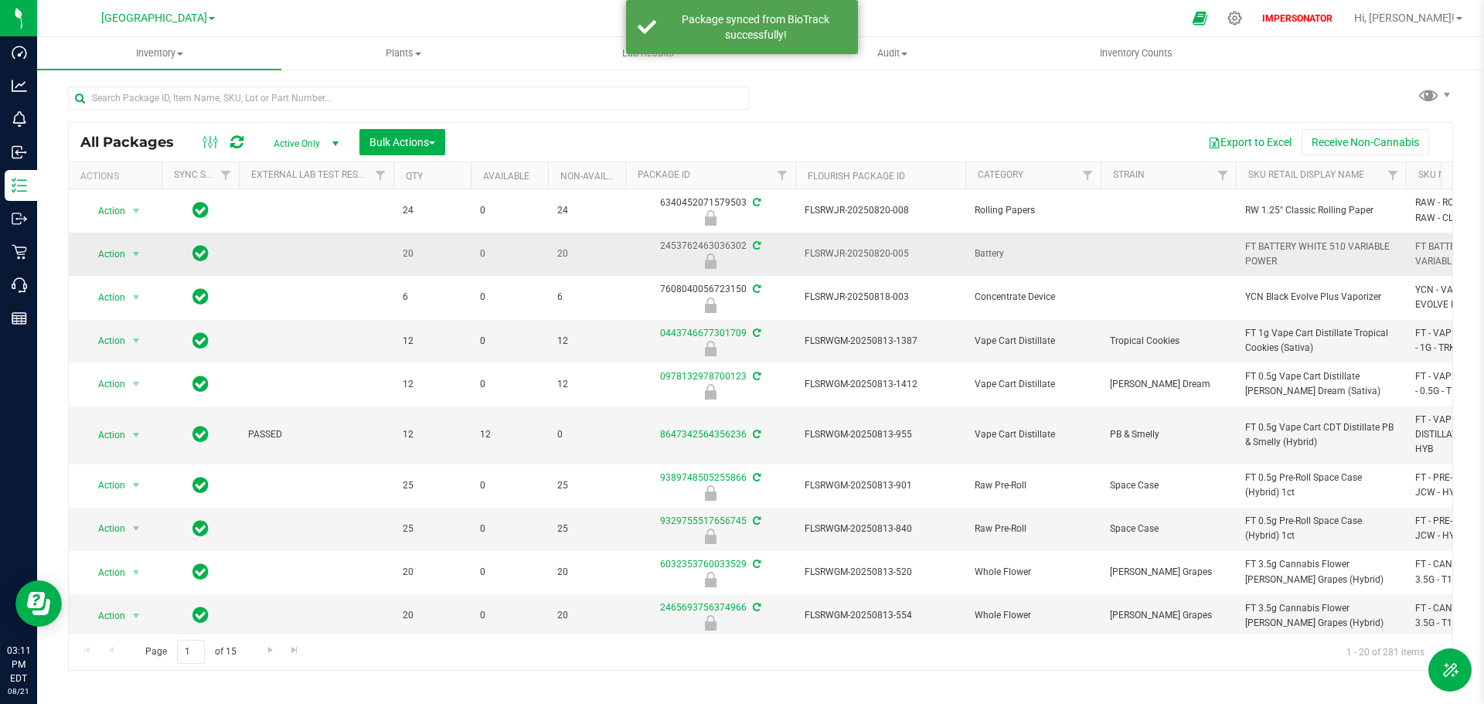
click at [755, 247] on icon at bounding box center [757, 245] width 8 height 9
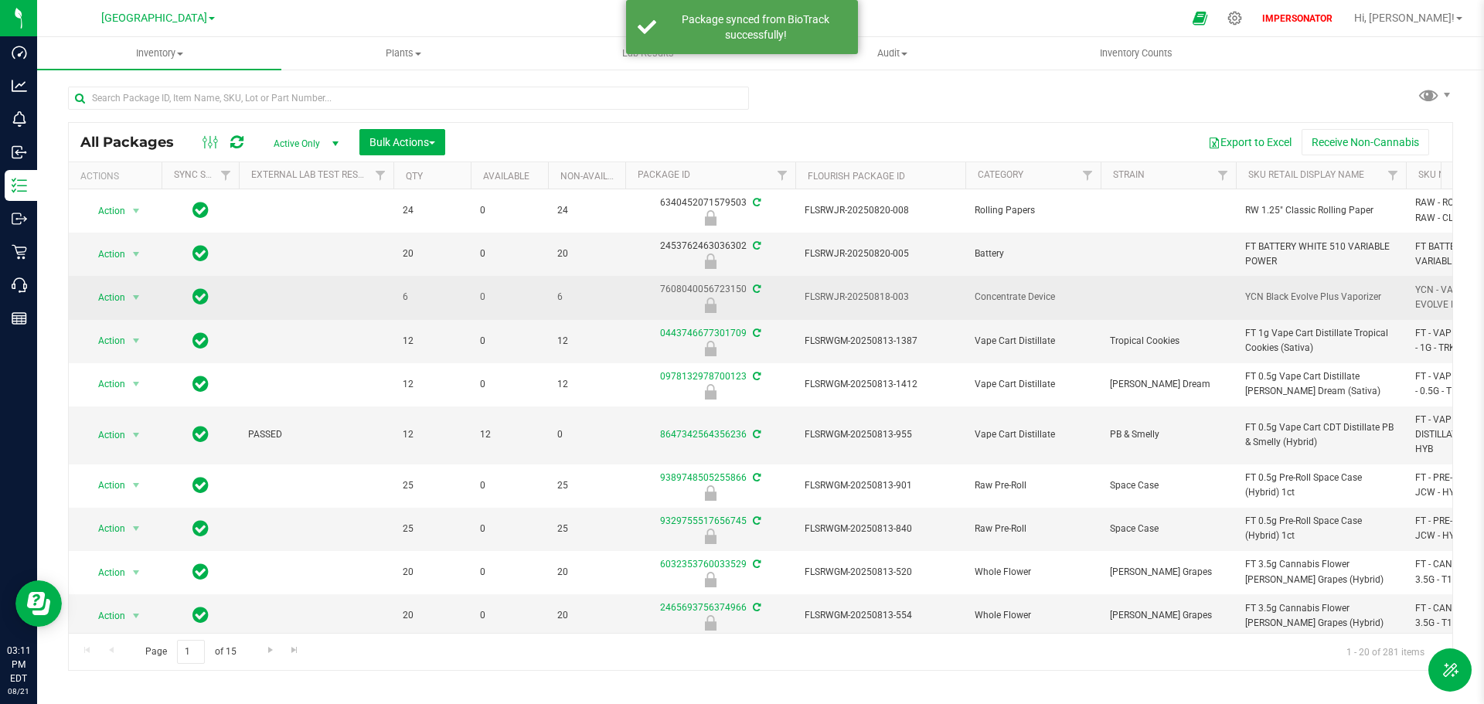
click at [755, 291] on icon at bounding box center [757, 289] width 8 height 9
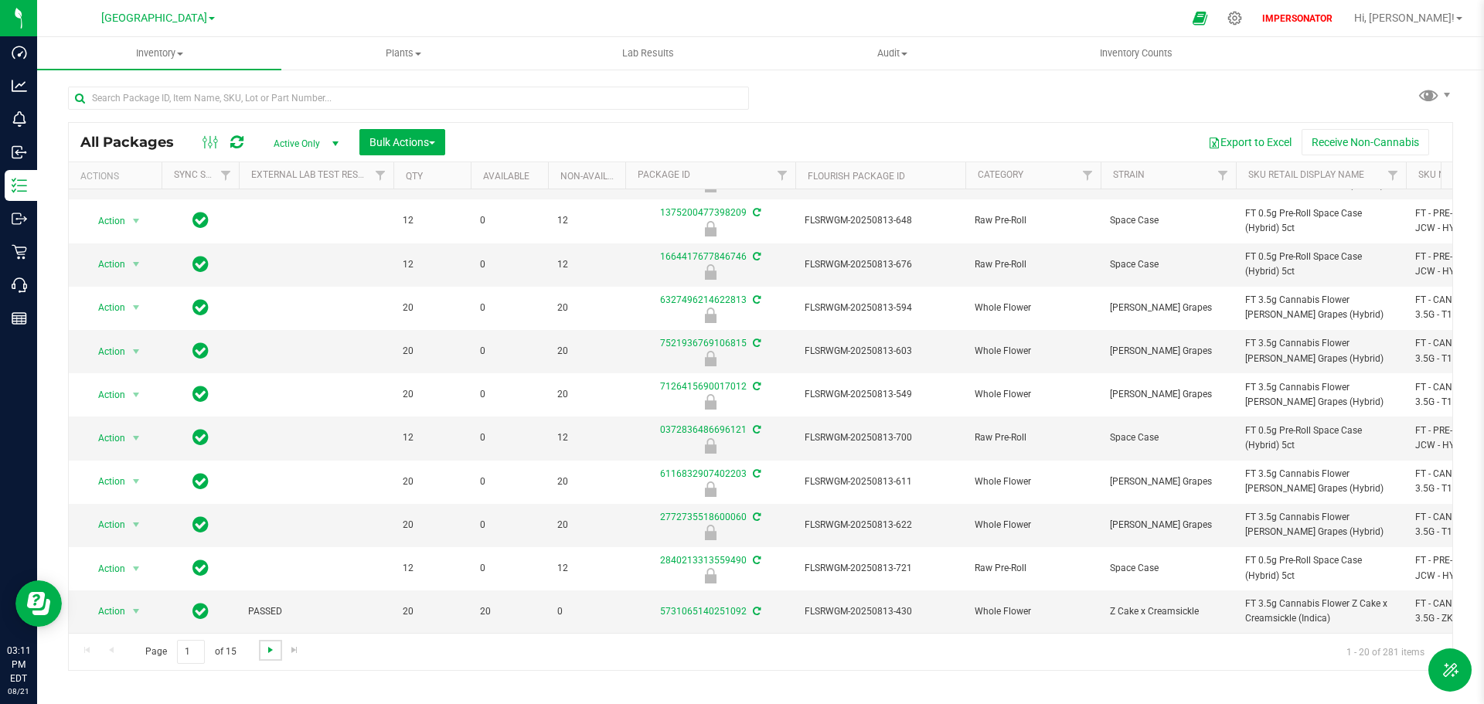
click at [268, 650] on span "Go to the next page" at bounding box center [270, 650] width 12 height 12
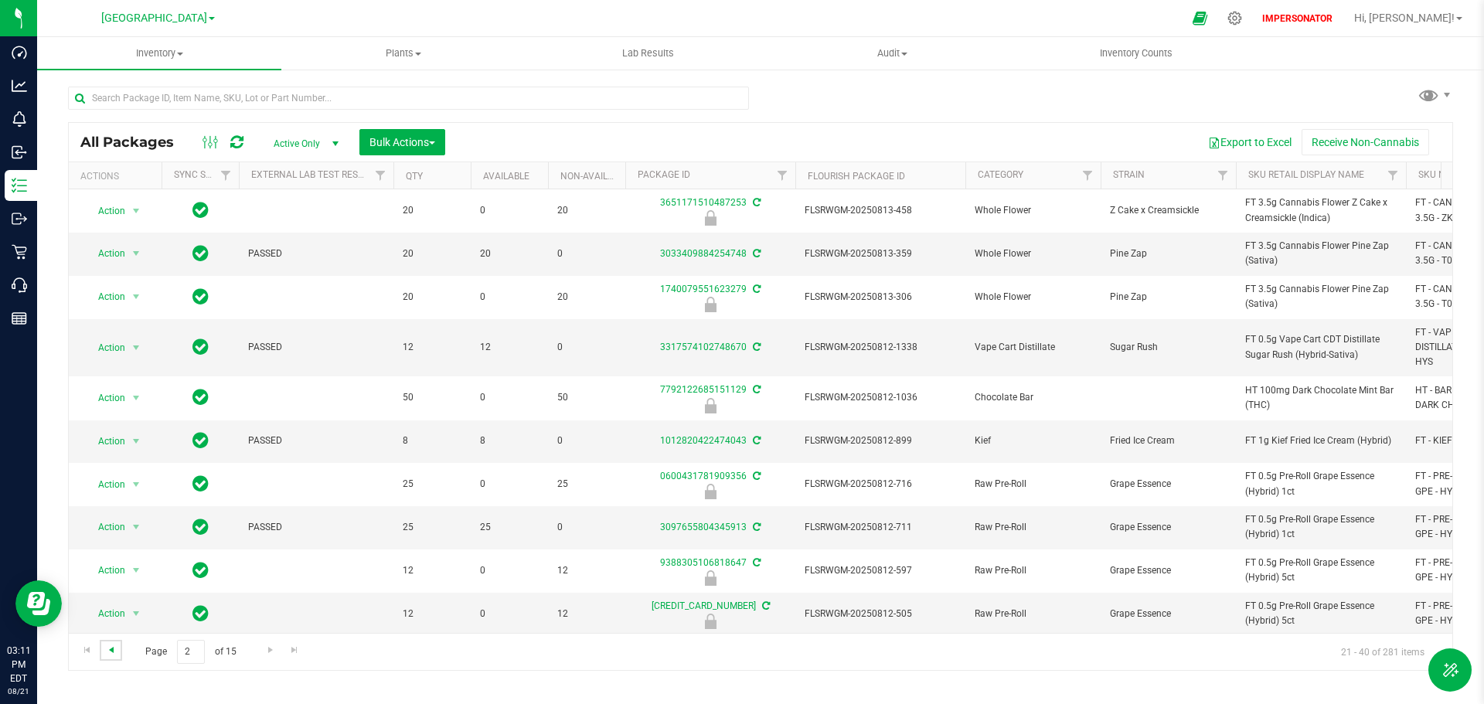
click at [115, 652] on span "Go to the previous page" at bounding box center [111, 650] width 12 height 12
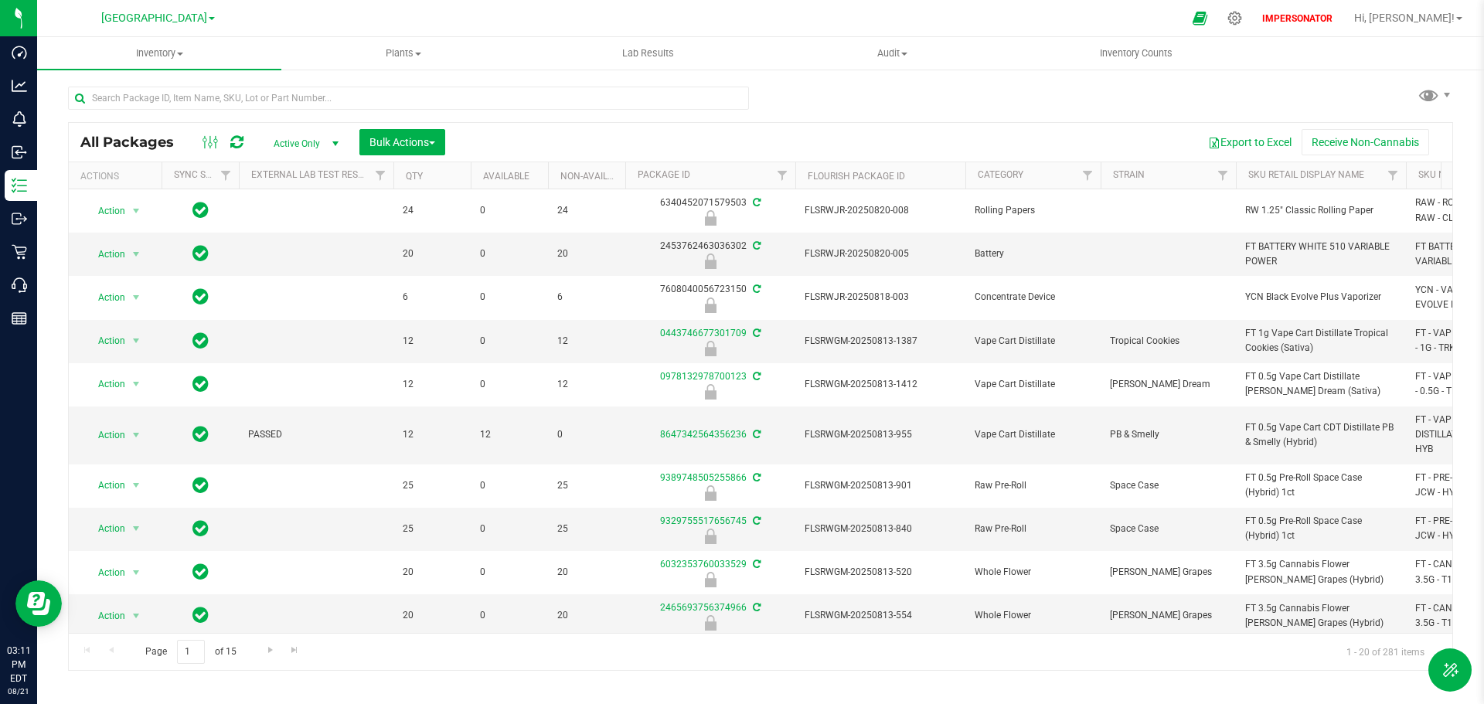
click at [235, 144] on icon at bounding box center [236, 142] width 13 height 15
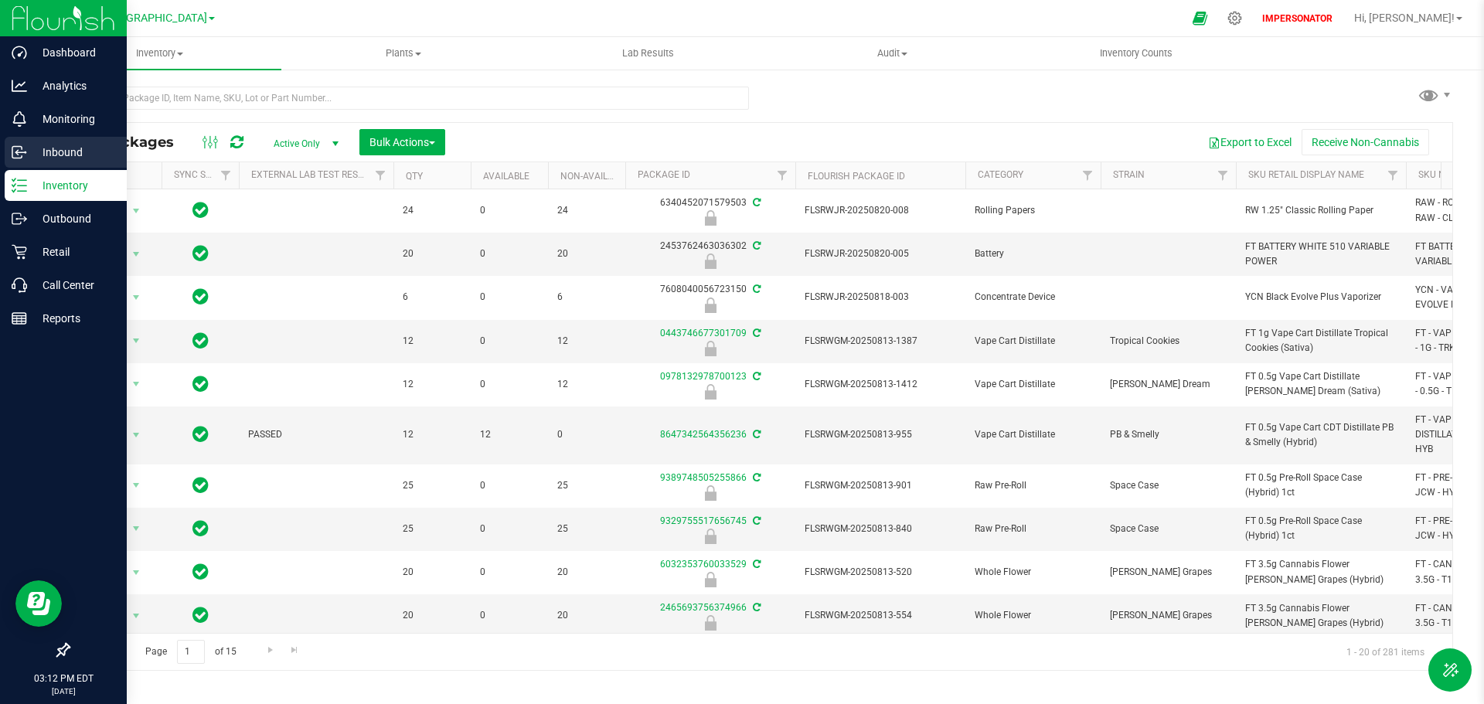
click at [69, 154] on p "Inbound" at bounding box center [73, 152] width 93 height 19
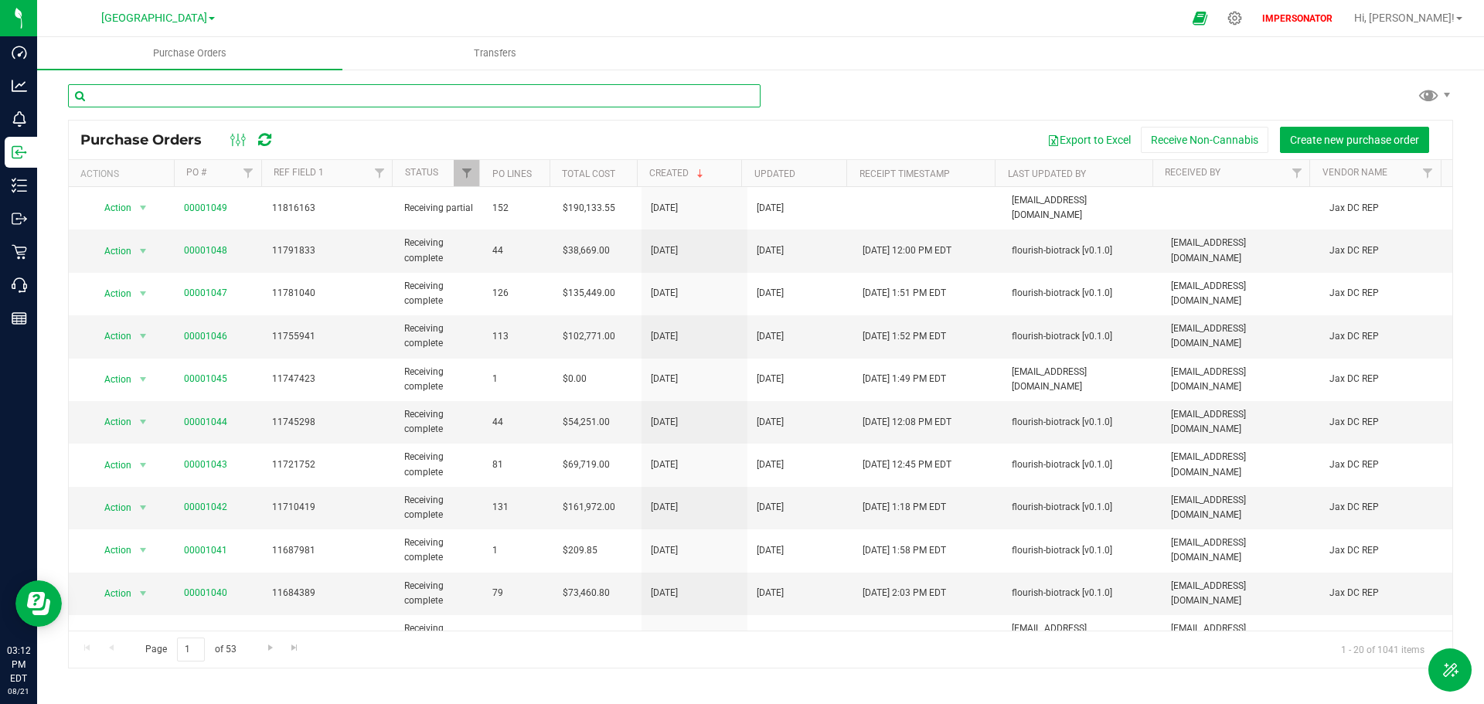
click at [202, 97] on input "text" at bounding box center [414, 95] width 693 height 23
paste input "00001049"
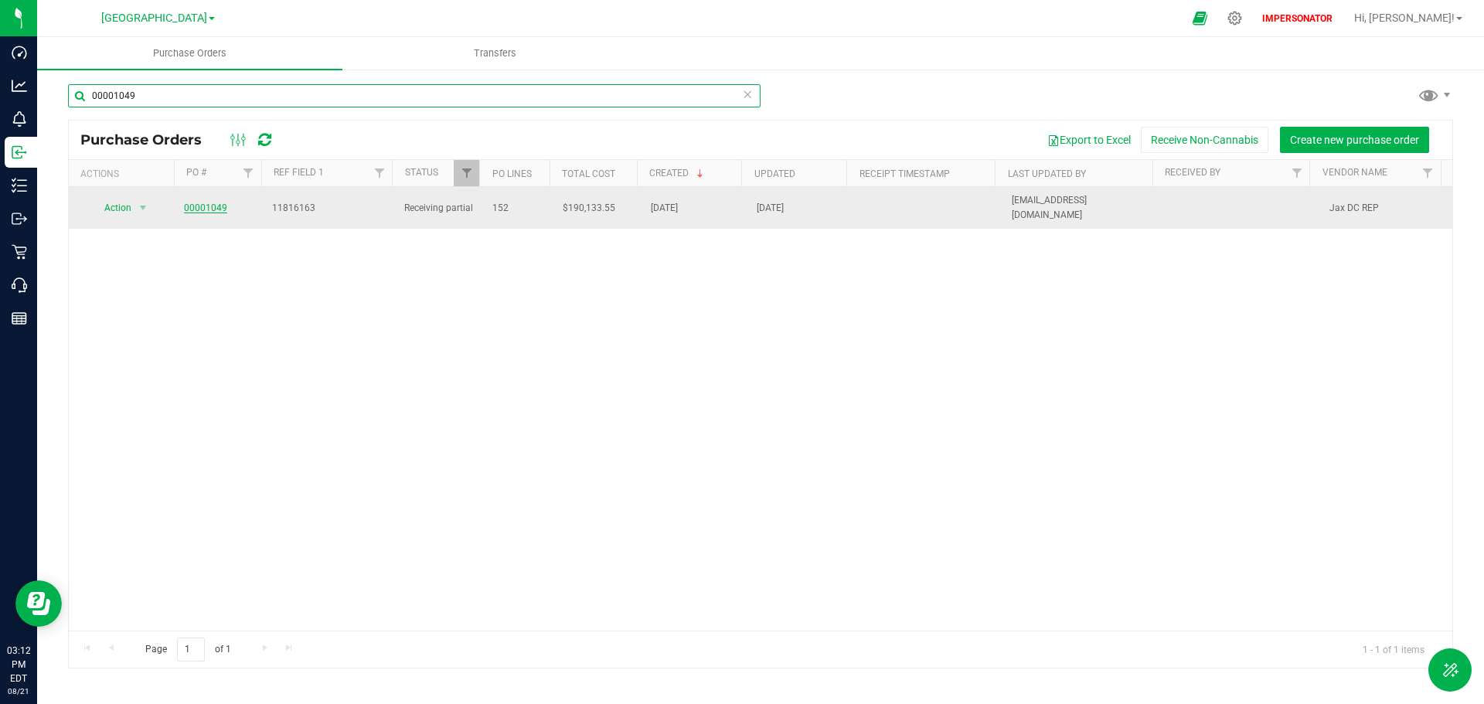
type input "00001049"
click at [218, 205] on link "00001049" at bounding box center [205, 208] width 43 height 11
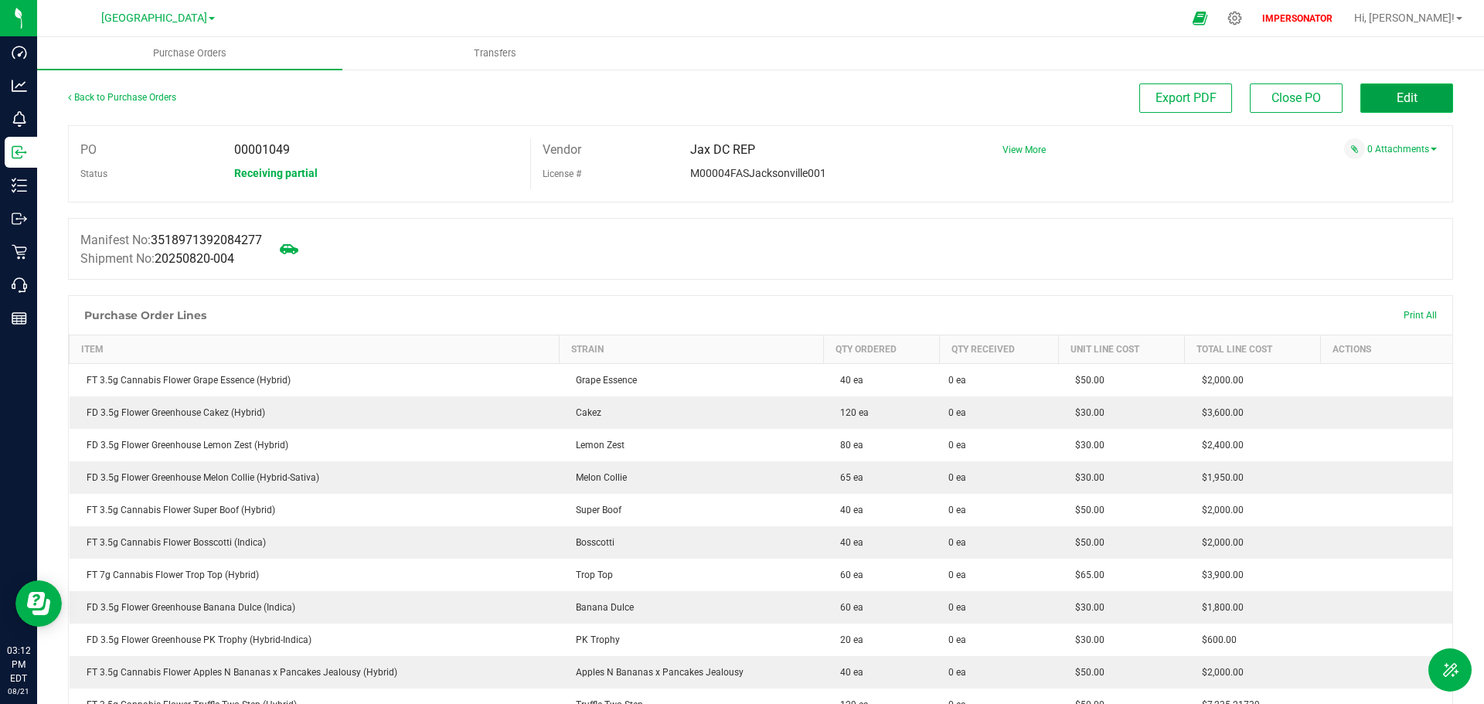
click at [1401, 94] on span "Edit" at bounding box center [1407, 97] width 21 height 15
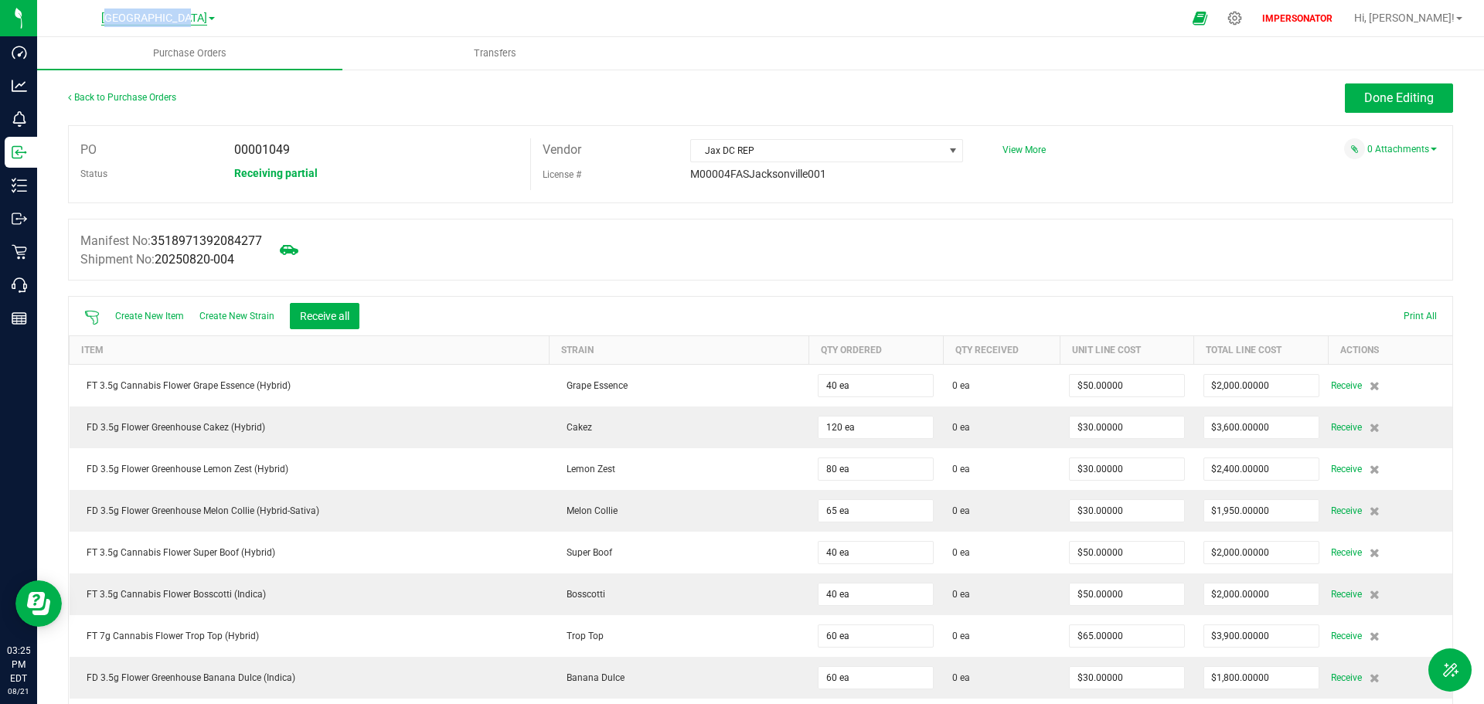
drag, startPoint x: 104, startPoint y: 17, endPoint x: 189, endPoint y: 20, distance: 85.1
click at [189, 20] on div "[GEOGRAPHIC_DATA] WC [PERSON_NAME][GEOGRAPHIC_DATA] [PERSON_NAME][GEOGRAPHIC_DA…" at bounding box center [158, 18] width 226 height 24
copy span "[GEOGRAPHIC_DATA]"
drag, startPoint x: 270, startPoint y: 235, endPoint x: 74, endPoint y: 236, distance: 195.6
click at [74, 236] on div "Manifest No: 3518971392084277 Shipment No: 20250820-004" at bounding box center [760, 250] width 1385 height 62
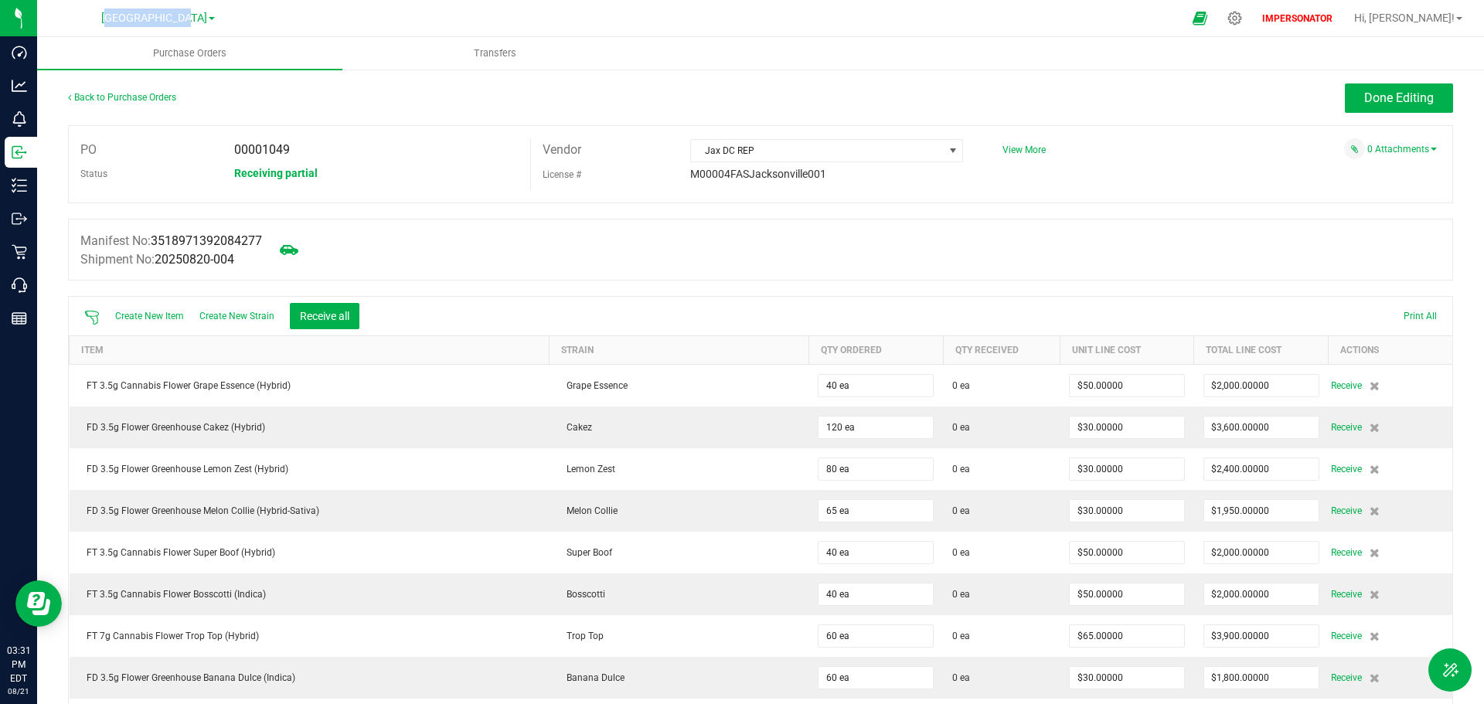
copy label "Manifest No: 3518971392084277"
click at [1243, 17] on icon at bounding box center [1235, 18] width 16 height 16
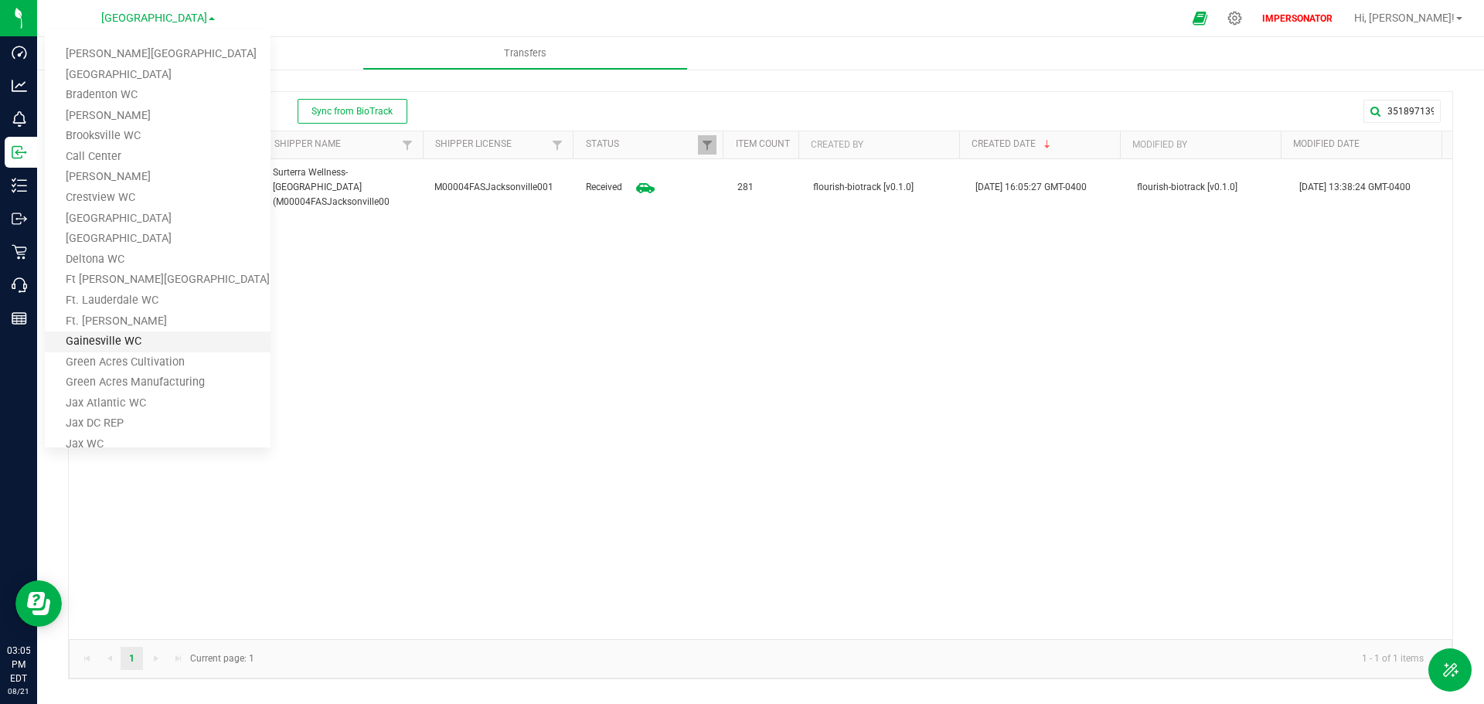
scroll to position [77, 0]
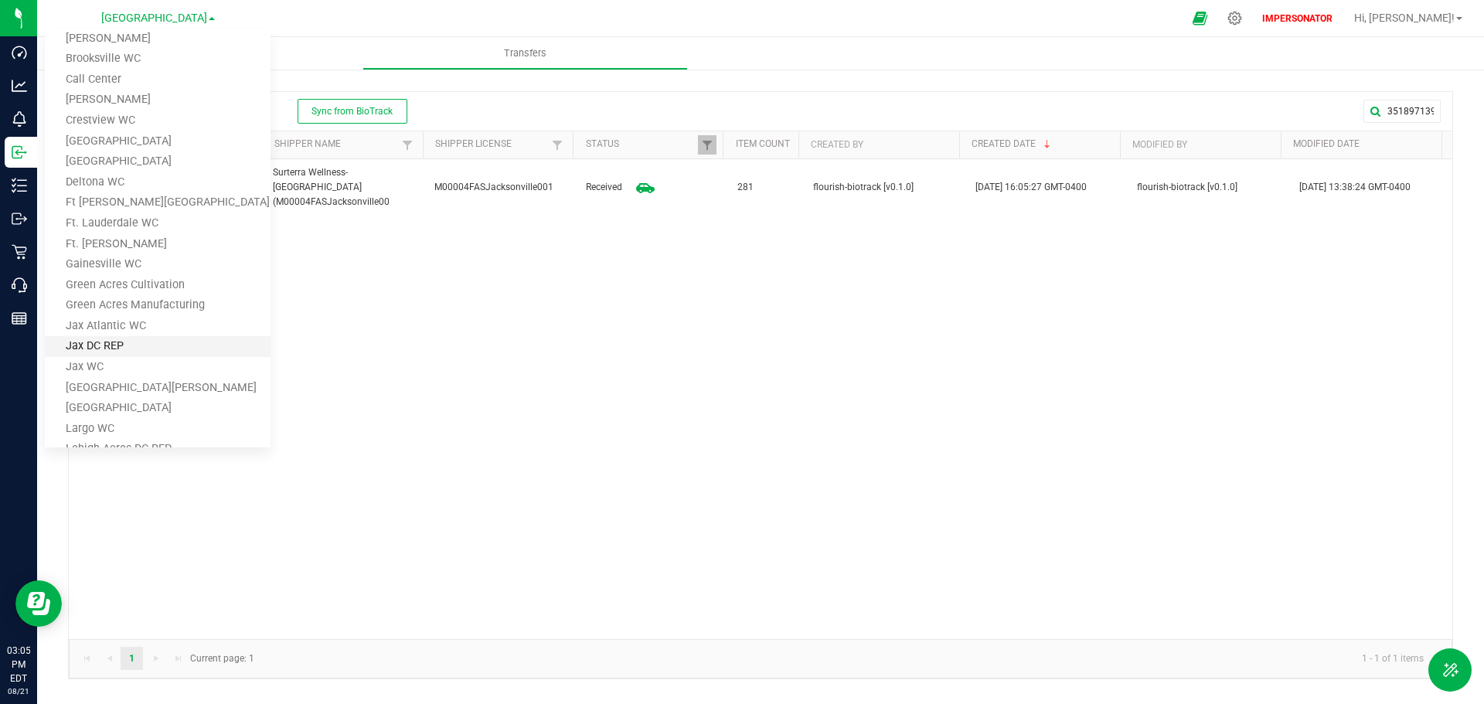
click at [140, 346] on link "Jax DC REP" at bounding box center [158, 346] width 226 height 21
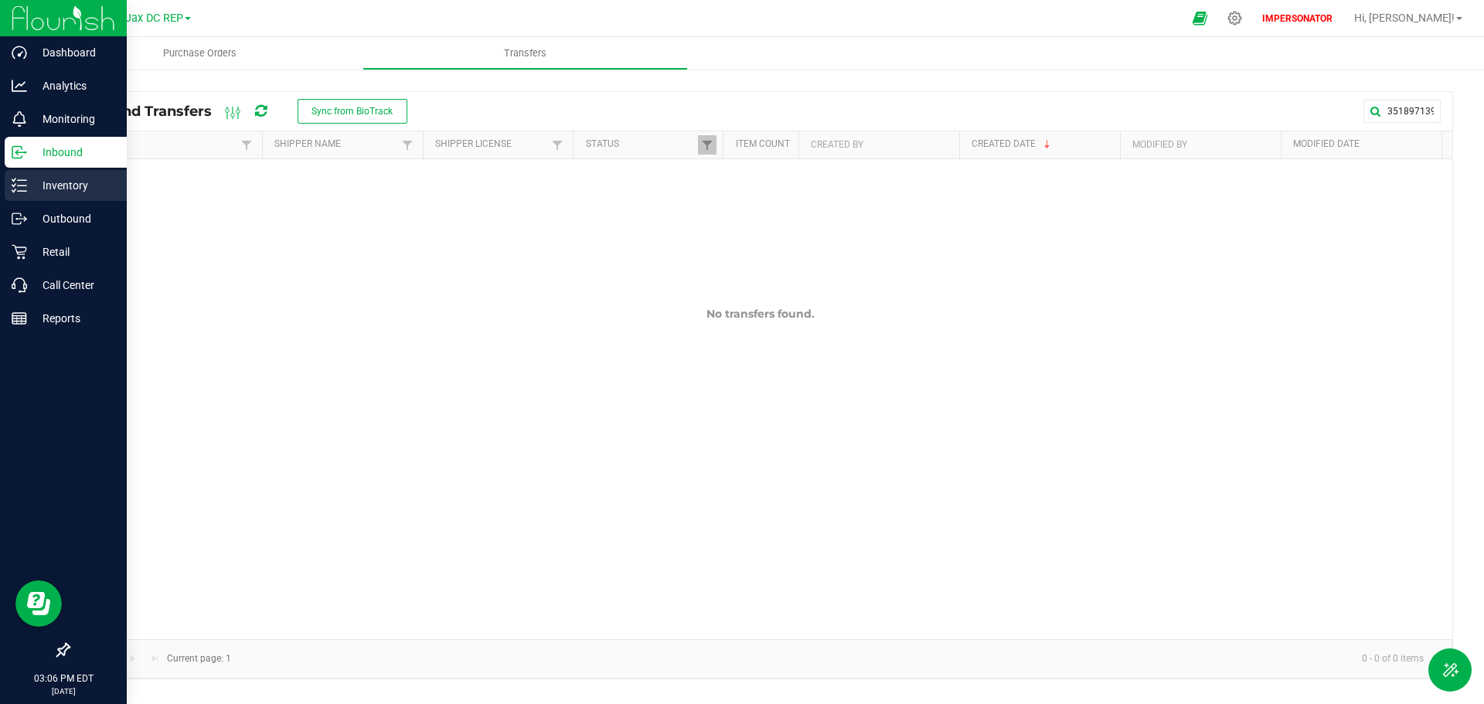
click at [27, 187] on p "Inventory" at bounding box center [73, 185] width 93 height 19
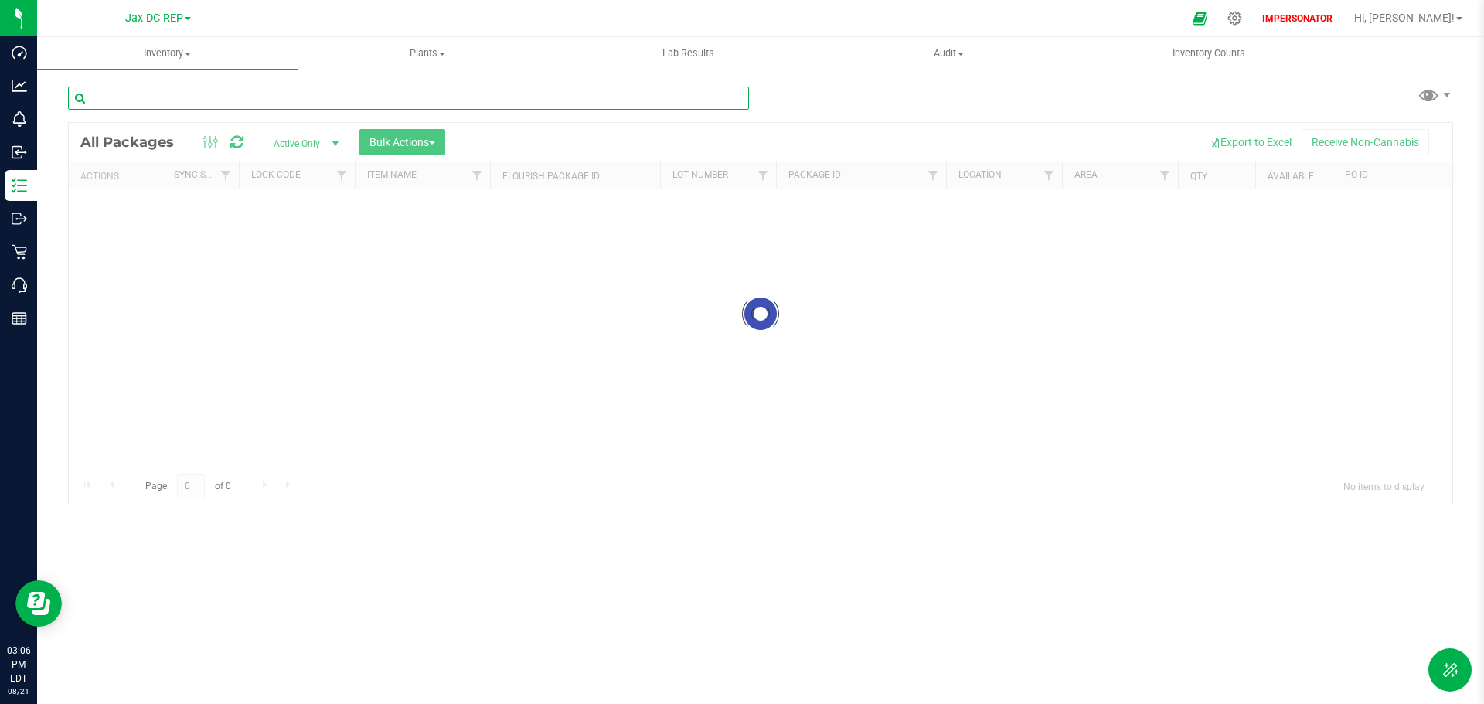
click at [192, 99] on input "text" at bounding box center [408, 98] width 681 height 23
paste input "0057221454639586"
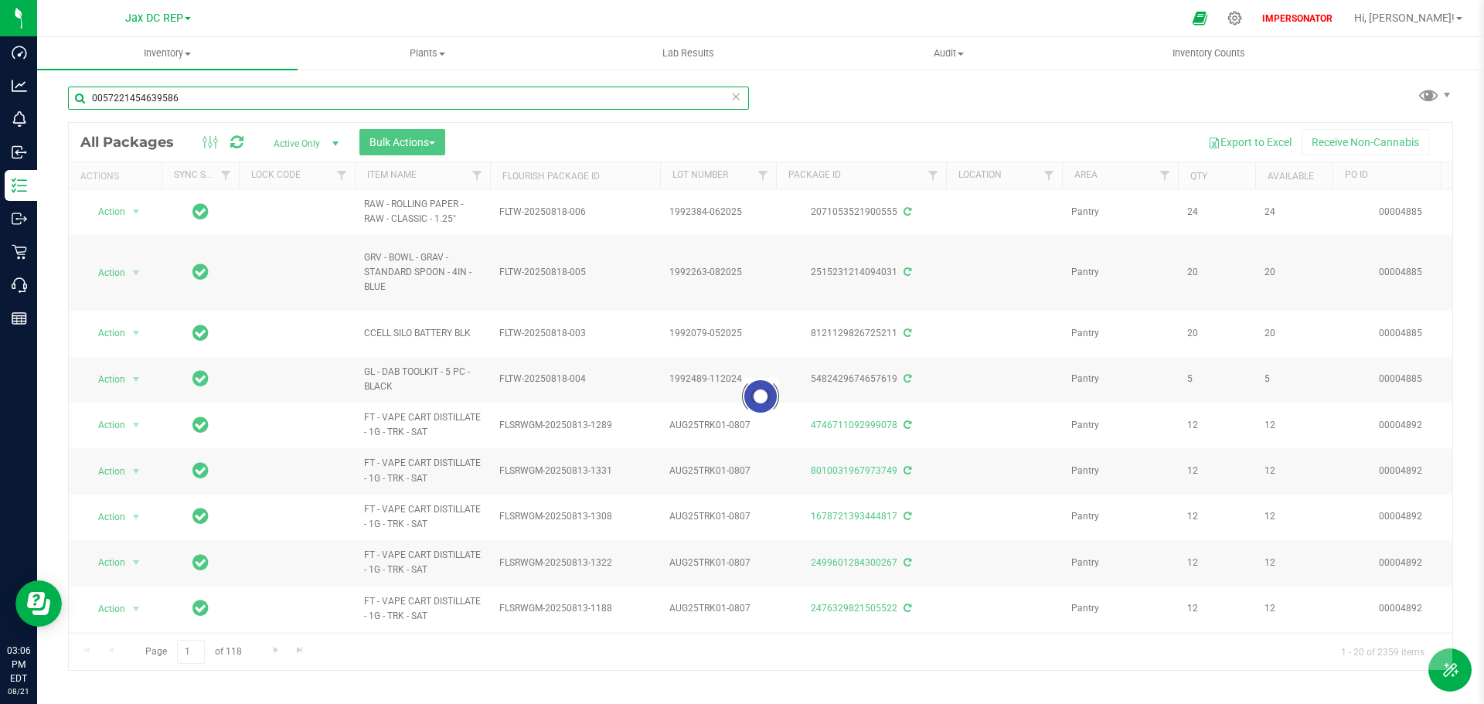
type input "0057221454639586"
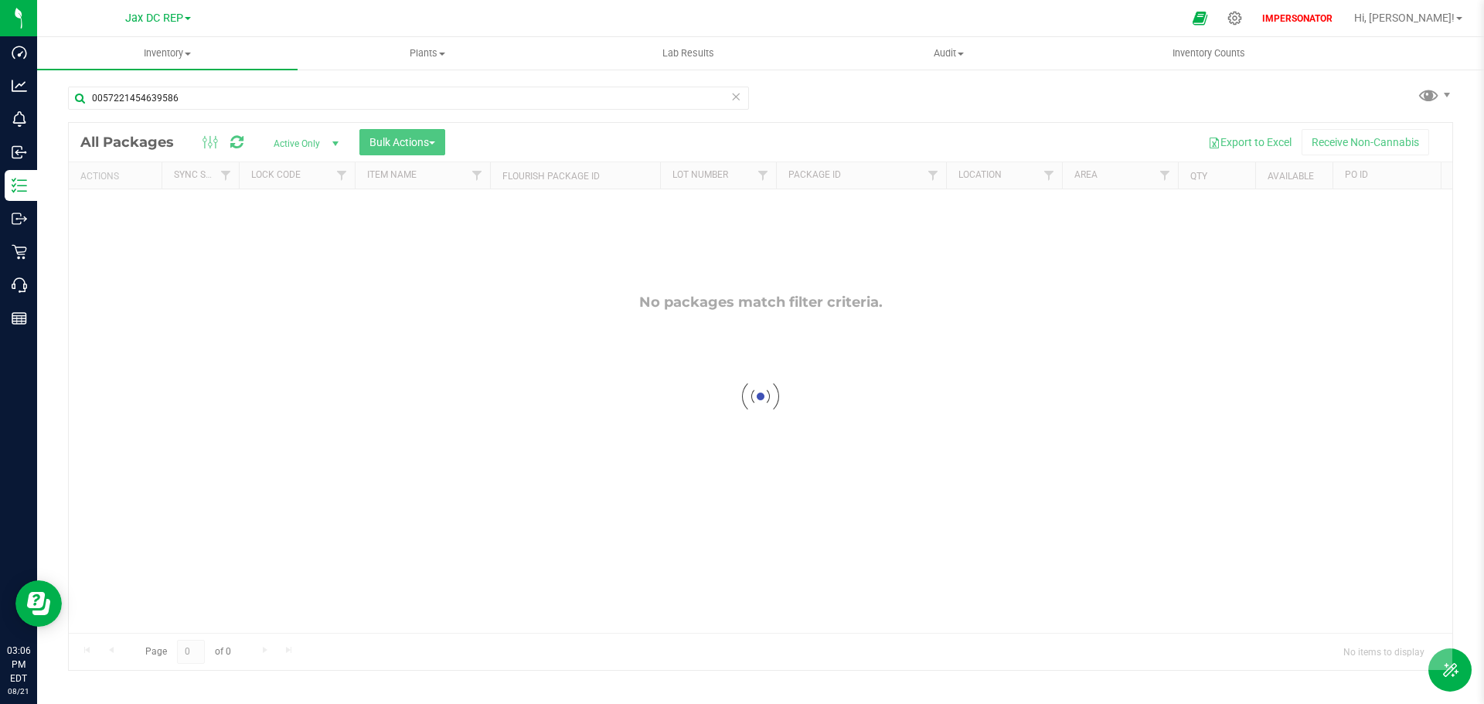
click at [286, 145] on div at bounding box center [761, 396] width 1384 height 547
click at [292, 144] on span "Active Only" at bounding box center [303, 144] width 85 height 22
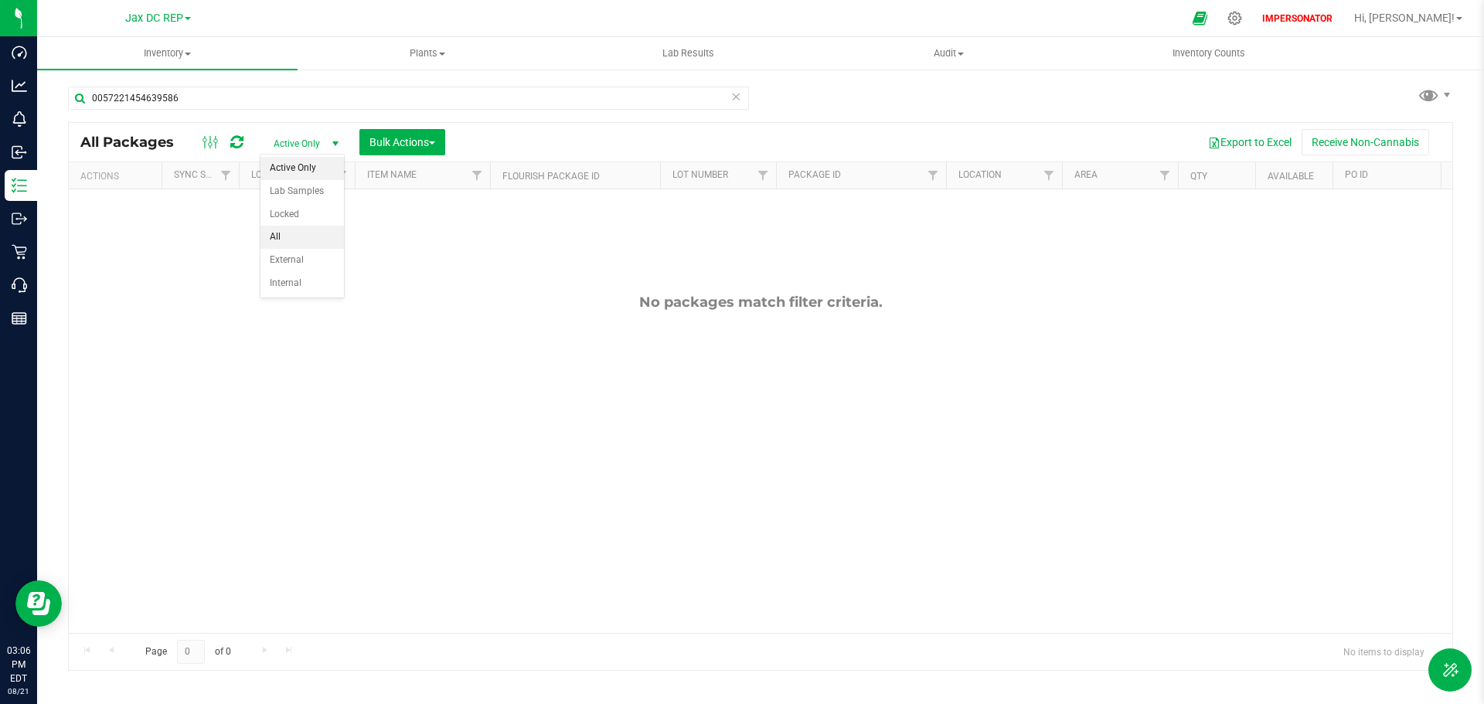
click at [285, 230] on li "All" at bounding box center [302, 237] width 83 height 23
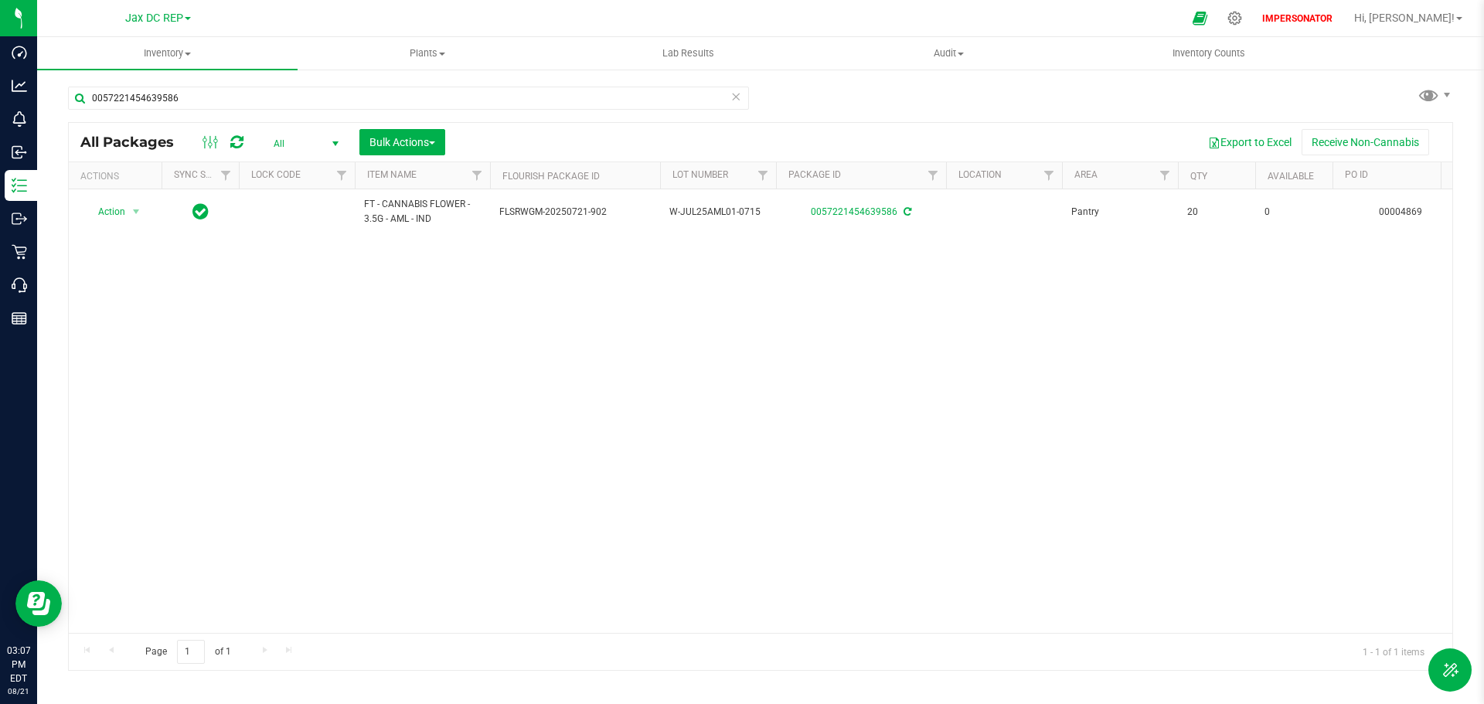
click at [166, 418] on div "Action Action Edit attributes Global inventory Locate package Package audit log…" at bounding box center [761, 411] width 1384 height 444
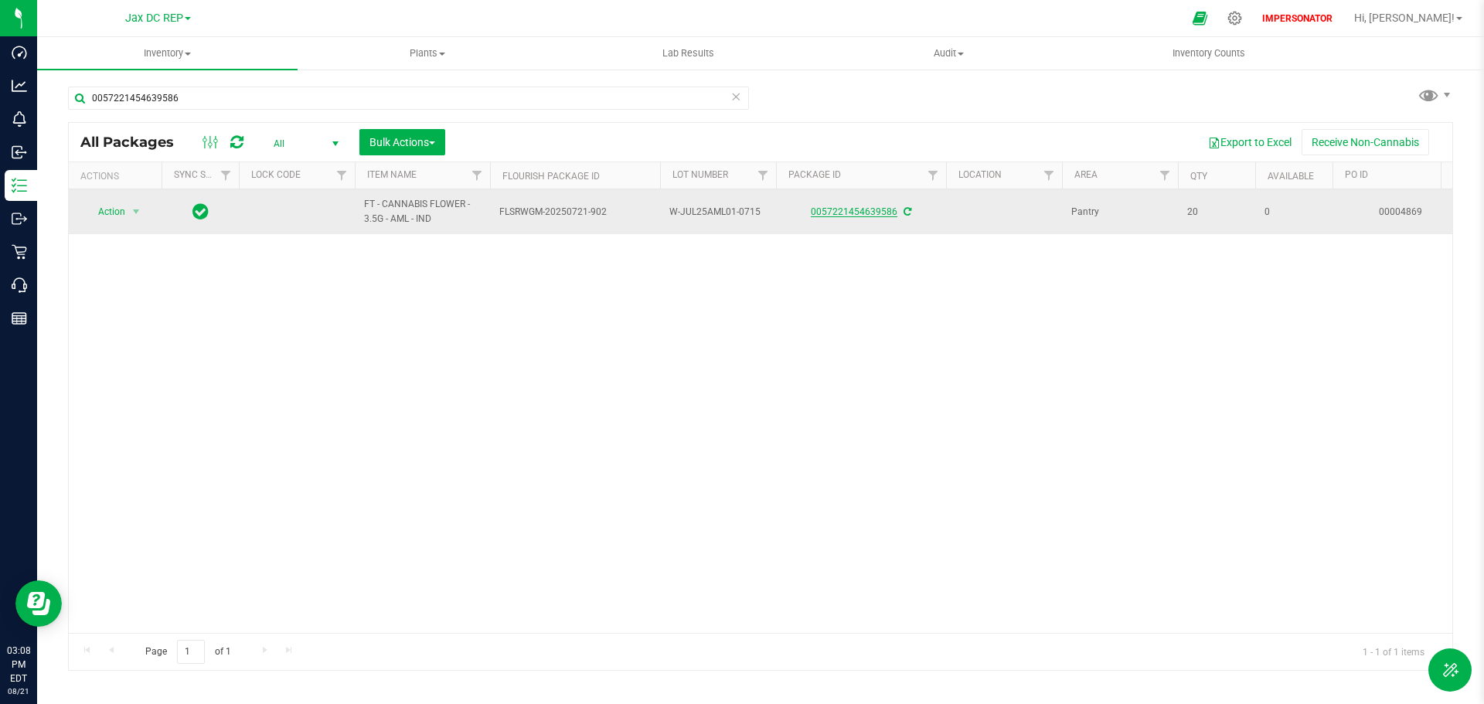
click at [862, 210] on link "0057221454639586" at bounding box center [854, 211] width 87 height 11
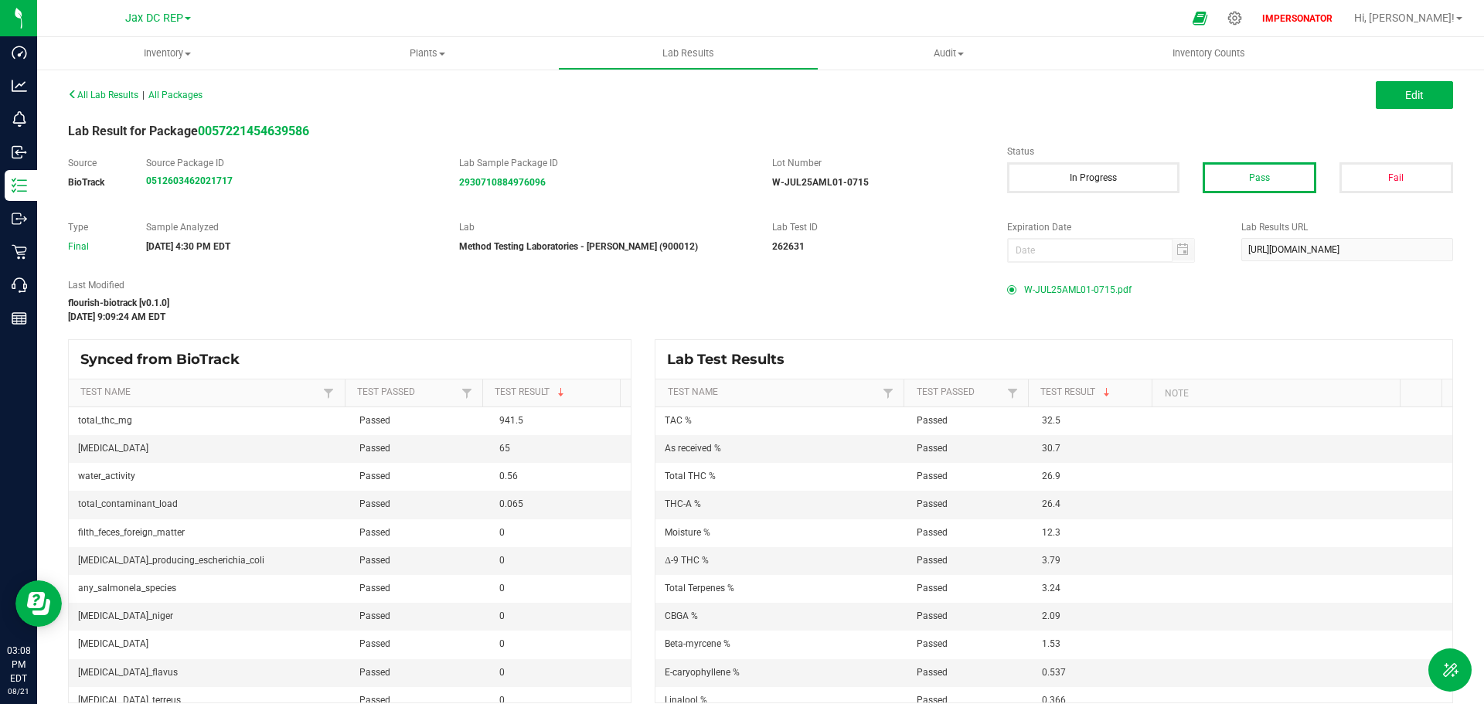
click at [1075, 286] on span "W-JUL25AML01-0715.pdf" at bounding box center [1077, 289] width 107 height 23
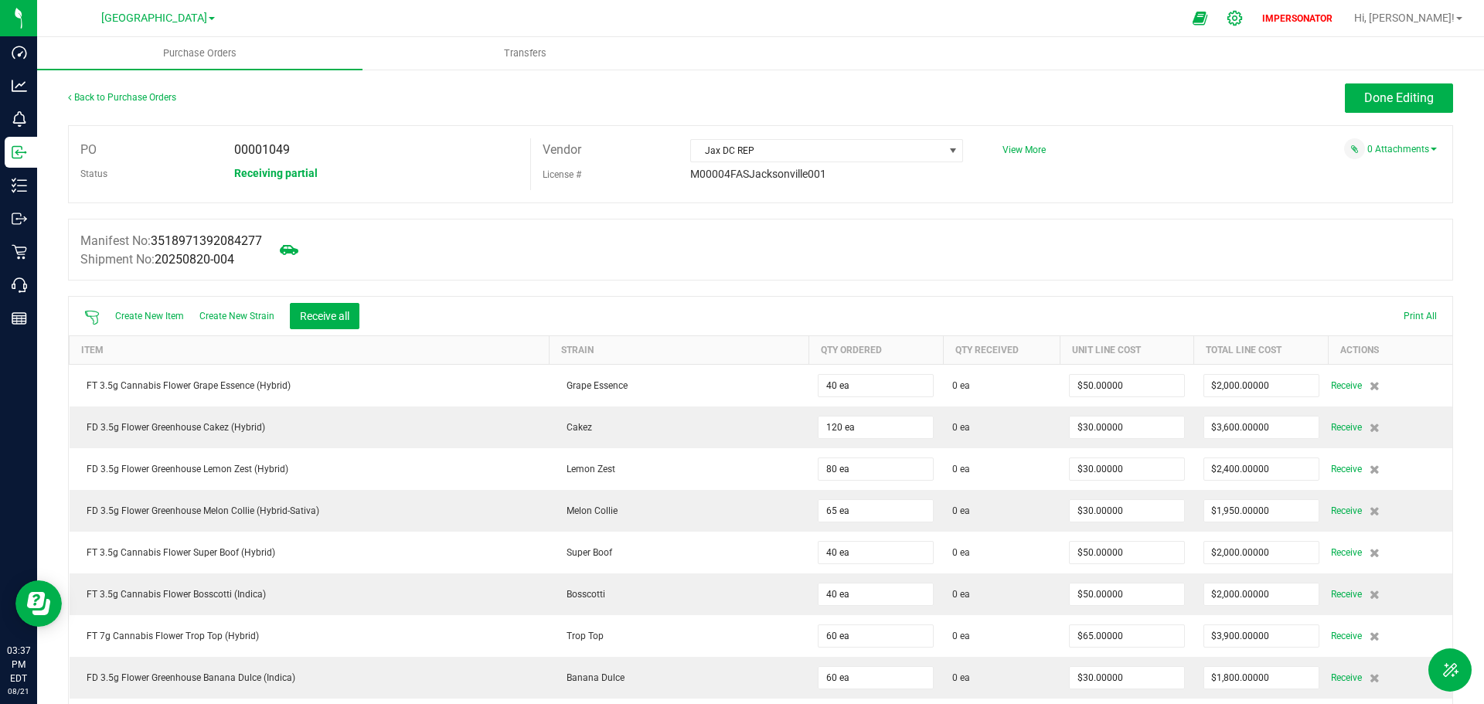
click at [1243, 16] on icon at bounding box center [1235, 18] width 16 height 16
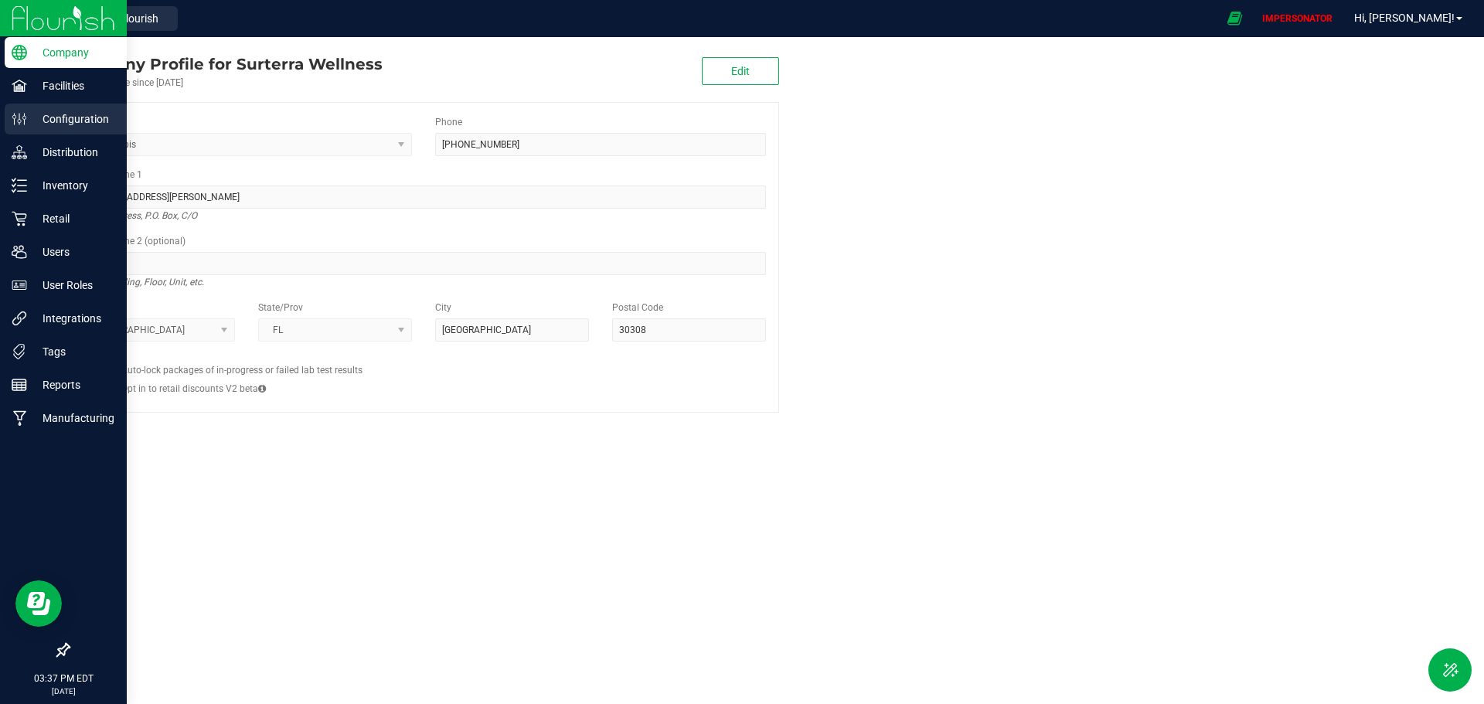
click at [63, 127] on p "Configuration" at bounding box center [73, 119] width 93 height 19
